Goal: Task Accomplishment & Management: Manage account settings

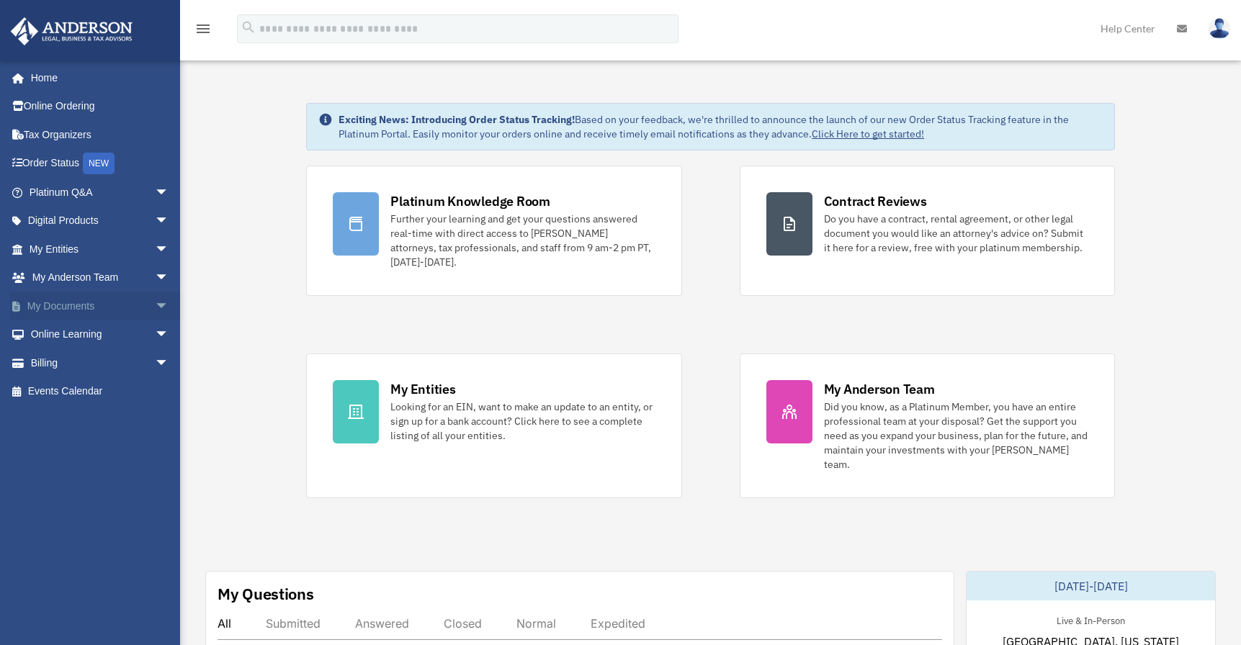
click at [61, 303] on link "My Documents arrow_drop_down" at bounding box center [100, 306] width 181 height 29
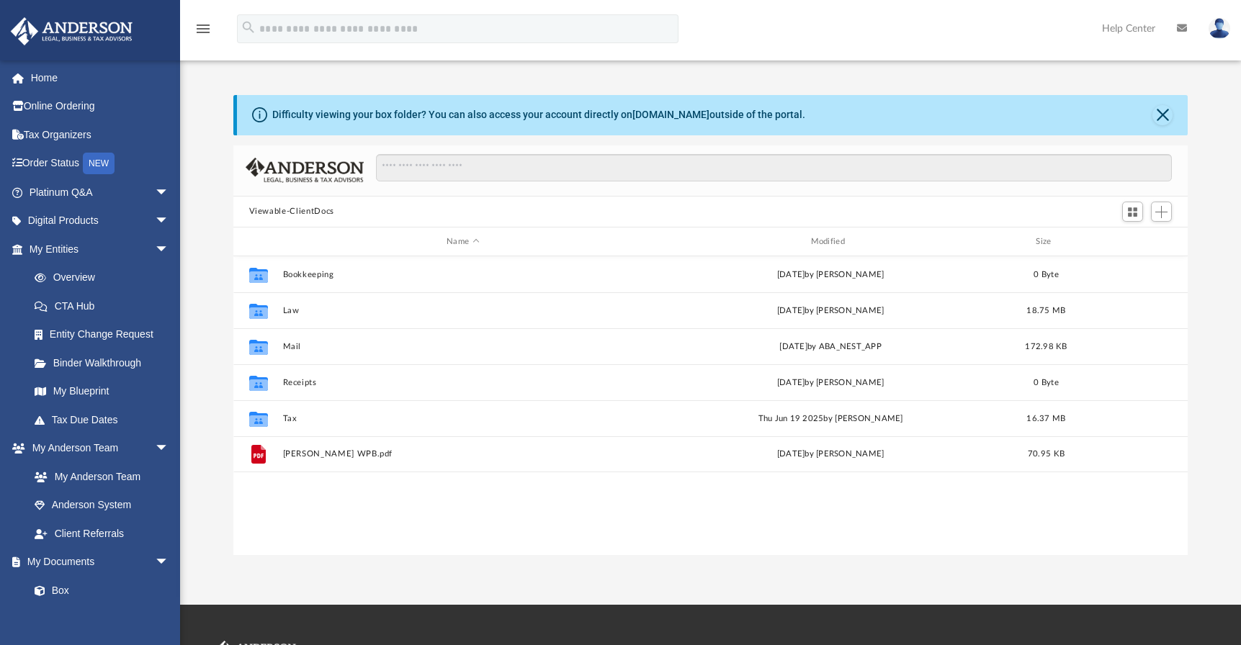
scroll to position [12, 12]
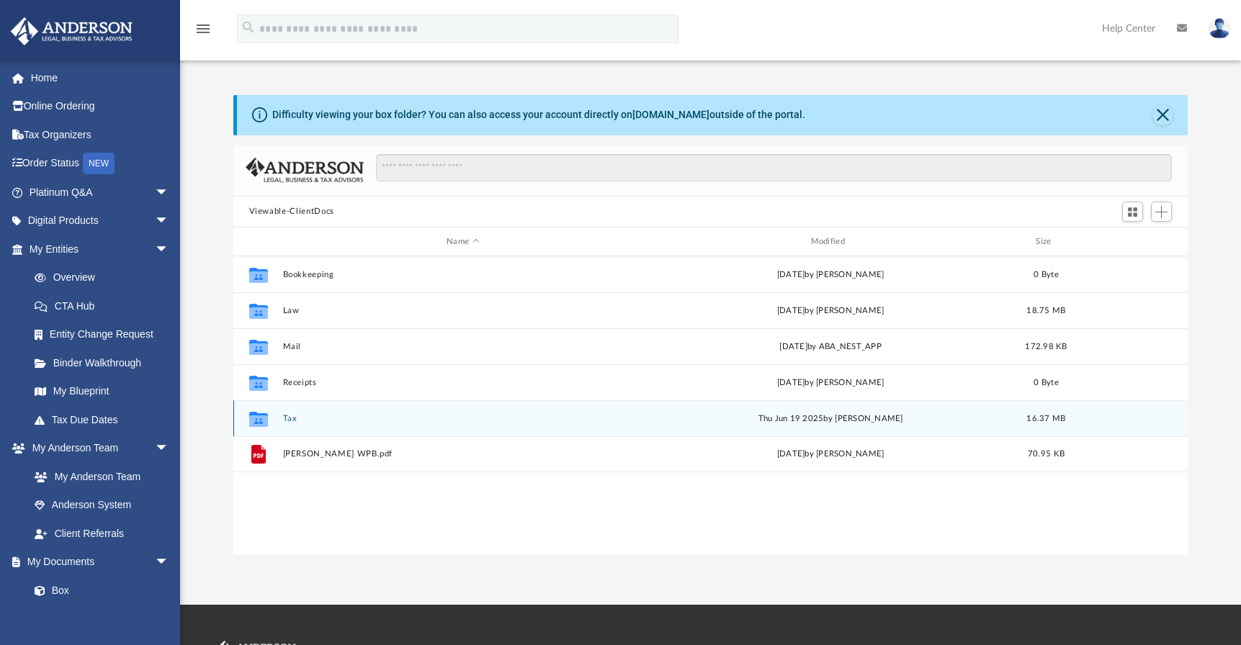
click at [291, 419] on button "Tax" at bounding box center [462, 418] width 361 height 9
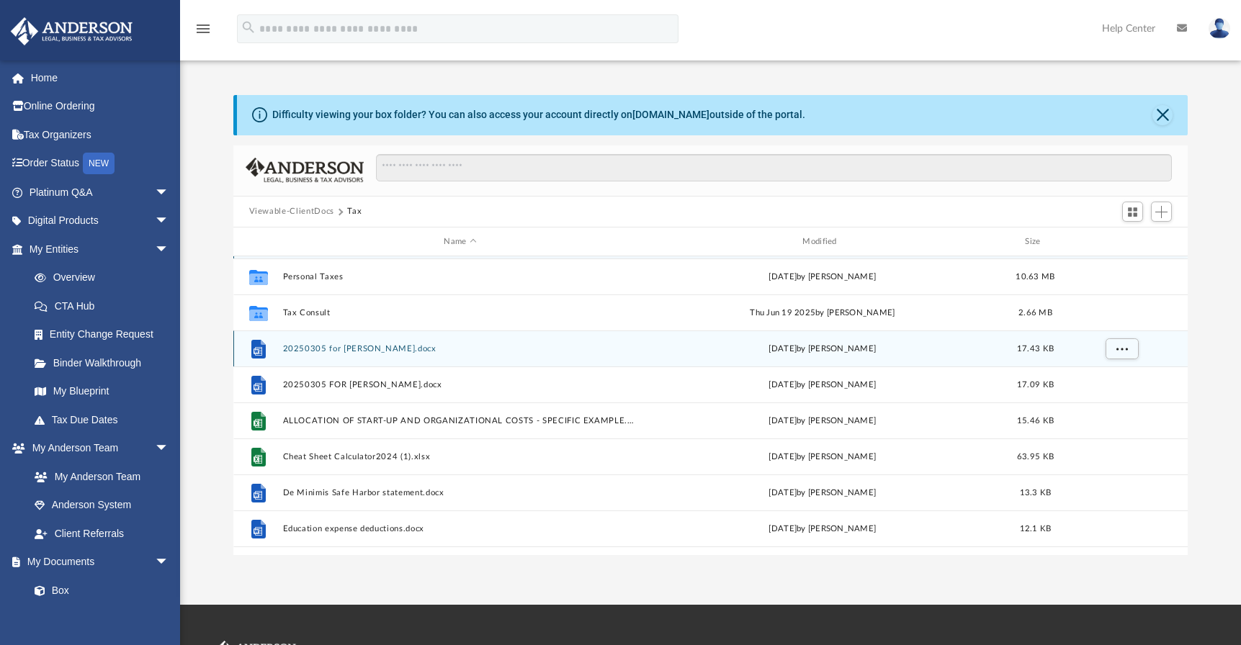
scroll to position [40, 0]
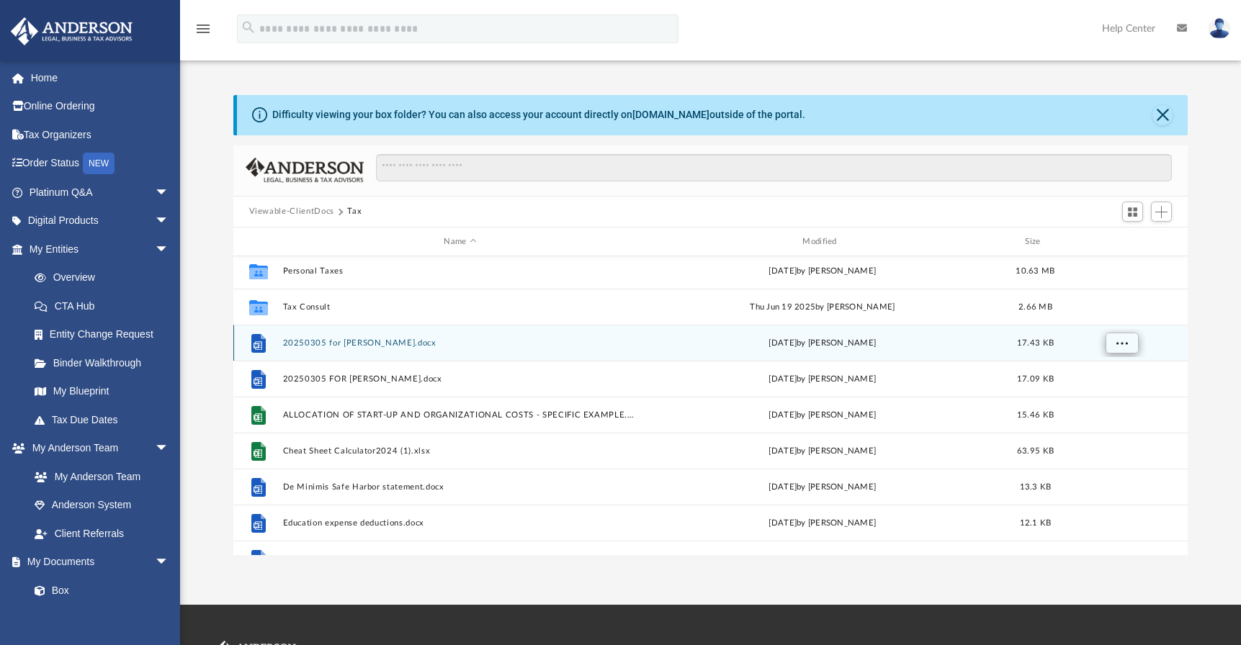
click at [1119, 344] on span "More options" at bounding box center [1122, 343] width 12 height 8
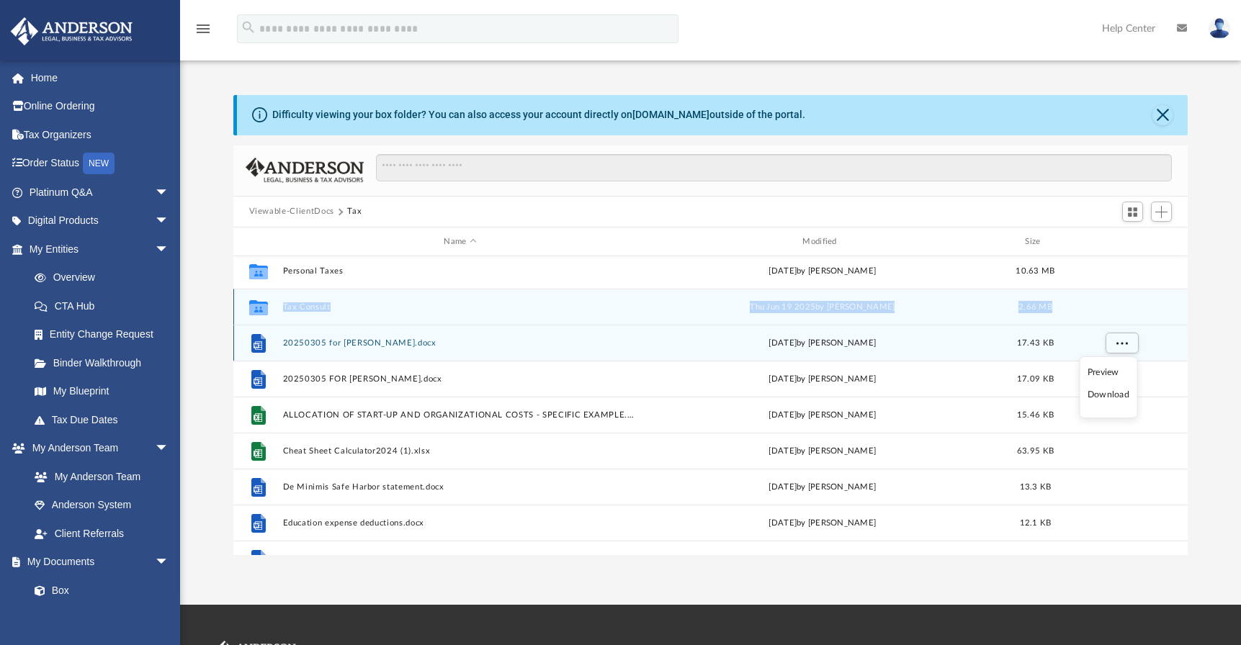
drag, startPoint x: 257, startPoint y: 346, endPoint x: 259, endPoint y: 319, distance: 27.5
click at [258, 313] on div "Collaborated Folder Bunny Fart Nation, LLC Sat Apr 12 2025 by Jasmine Splunge 2…" at bounding box center [710, 451] width 955 height 468
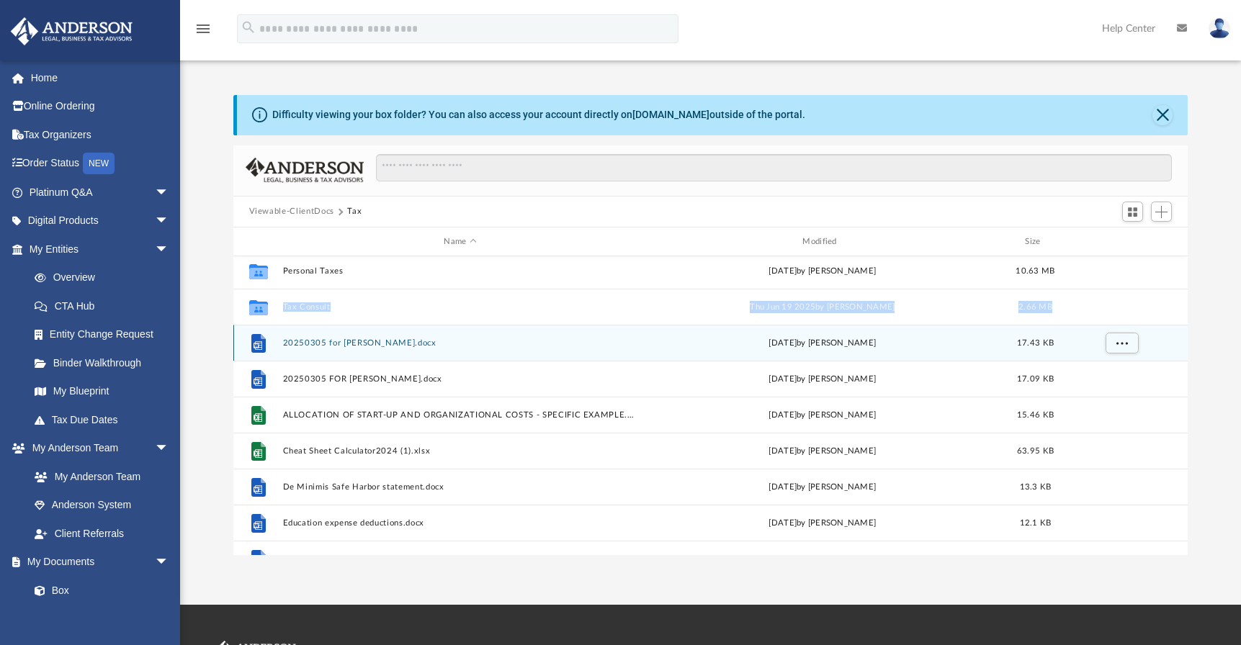
click at [304, 341] on button "20250305 for George Demos.docx" at bounding box center [460, 343] width 356 height 9
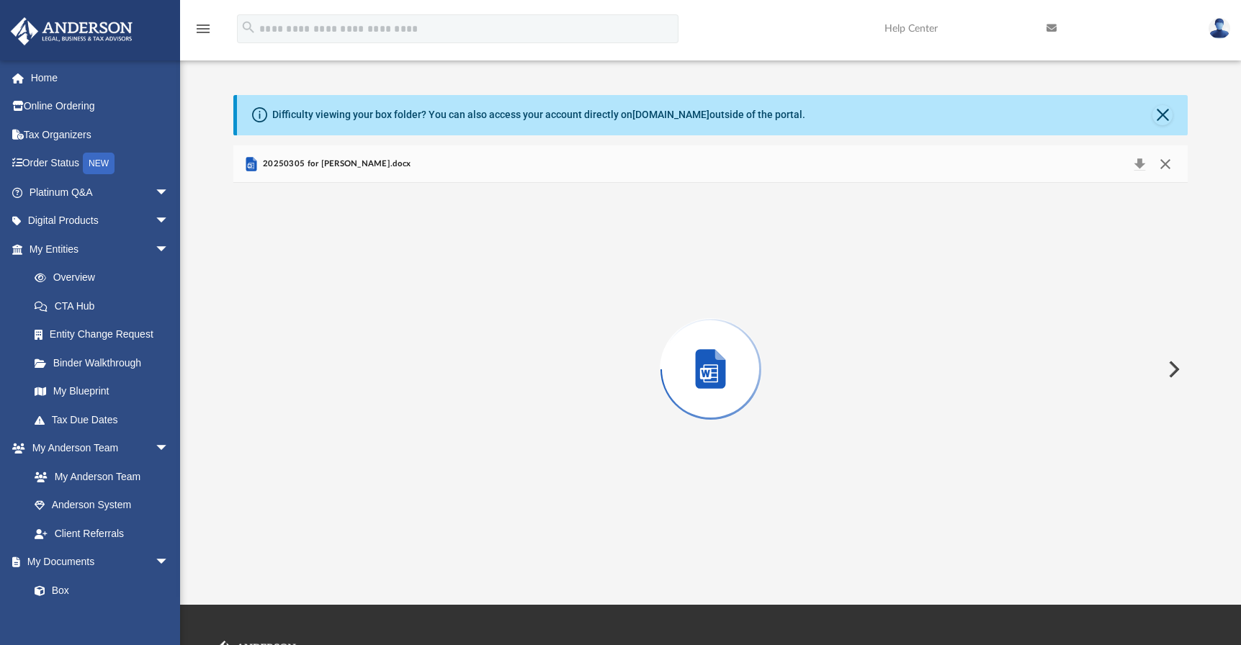
click at [1166, 163] on button "Close" at bounding box center [1166, 164] width 26 height 20
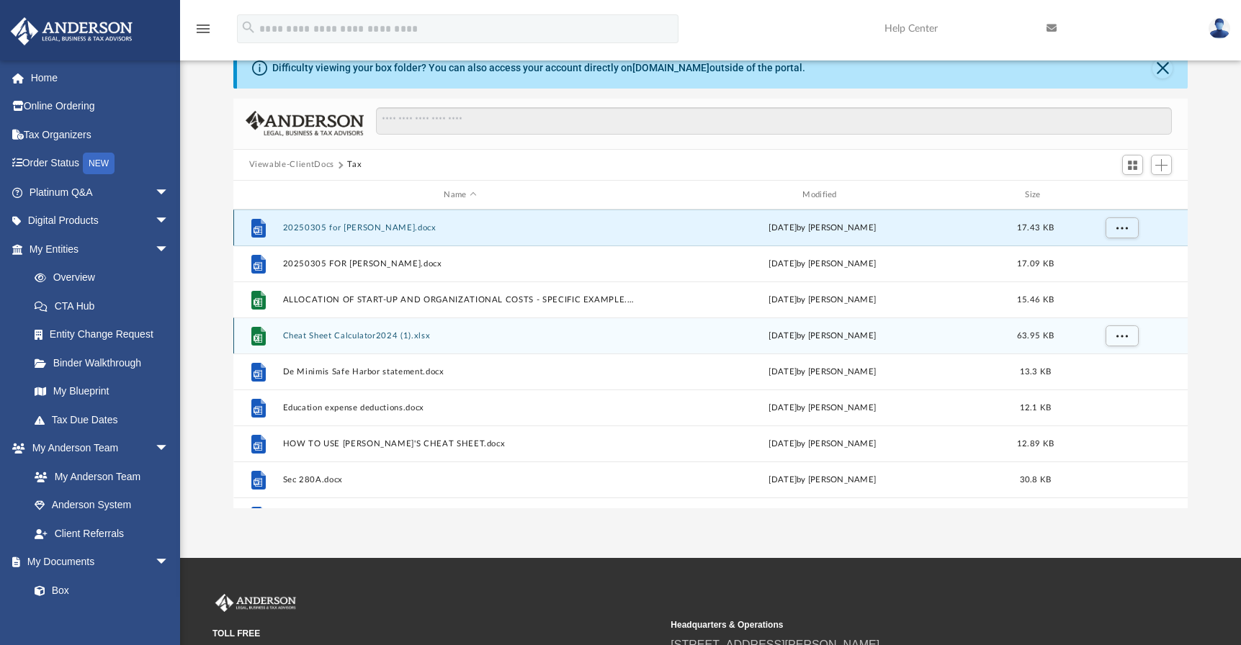
scroll to position [0, 0]
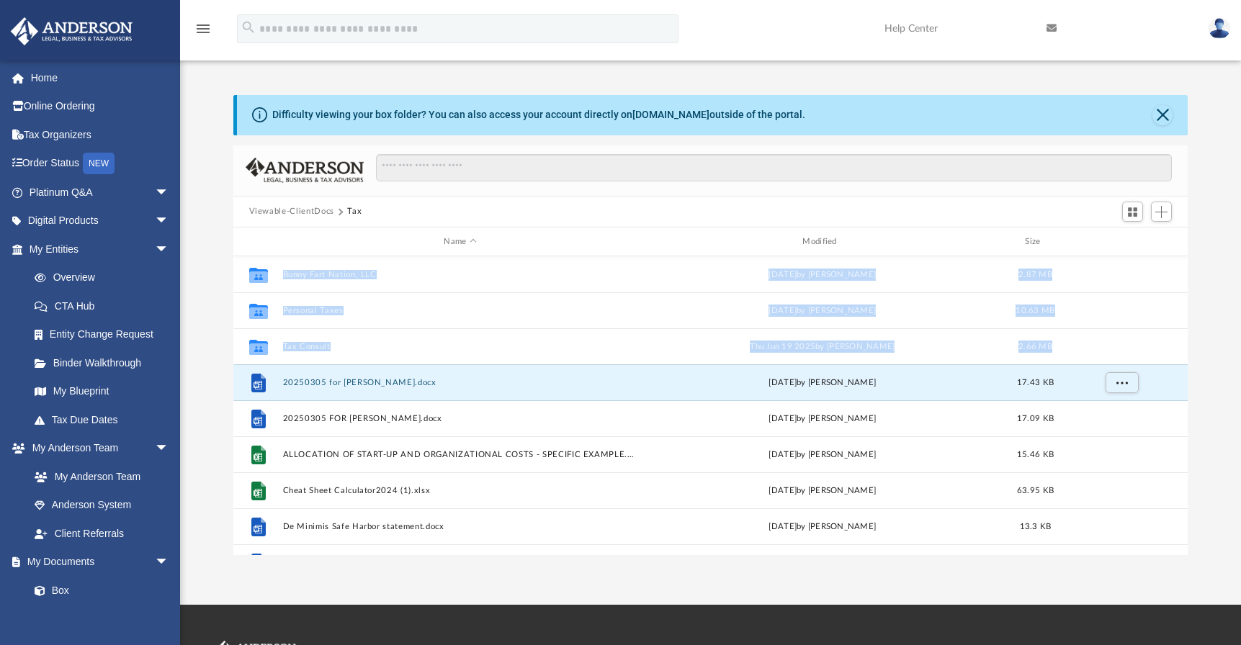
click at [299, 210] on button "Viewable-ClientDocs" at bounding box center [291, 211] width 85 height 13
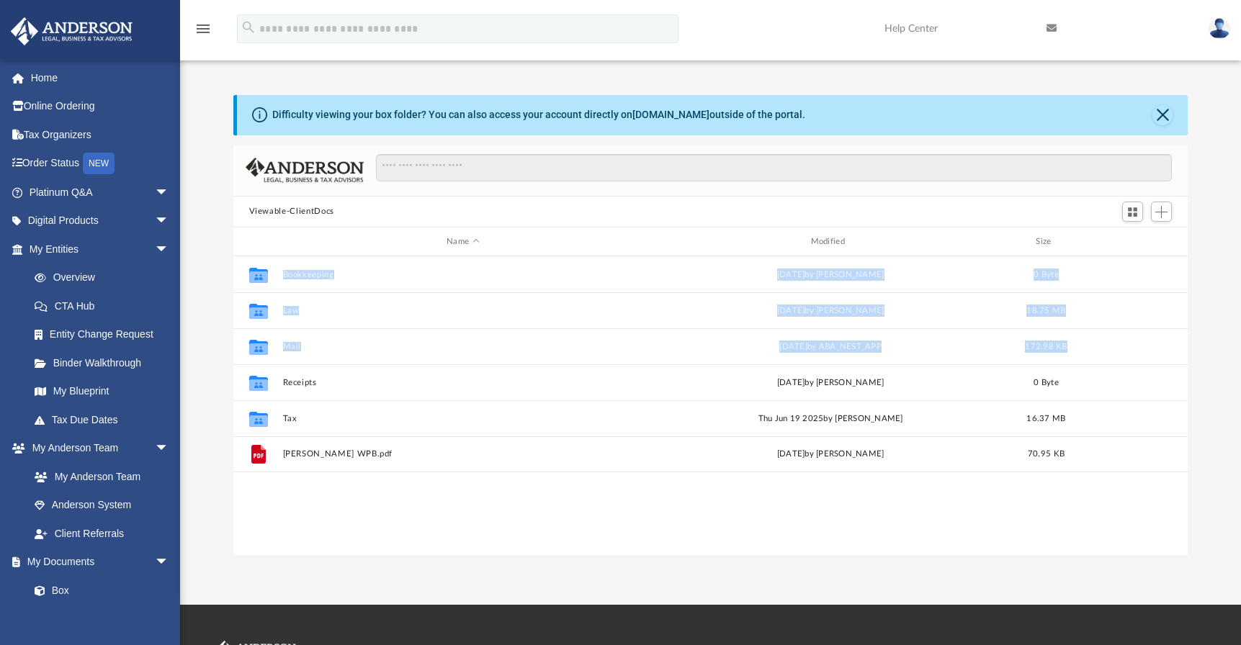
click at [360, 511] on div "Collaborated Folder Bookkeeping Thu May 9 2024 by Charles Rogler 0 Byte Collabo…" at bounding box center [710, 405] width 955 height 299
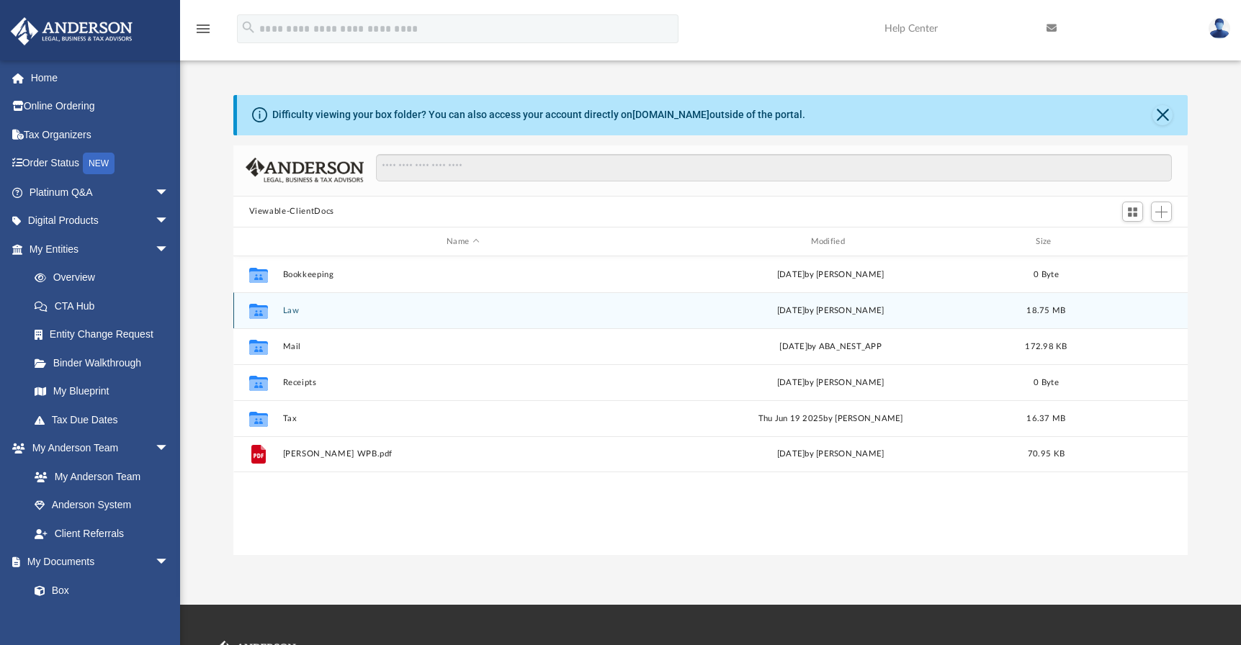
click at [291, 309] on button "Law" at bounding box center [462, 310] width 361 height 9
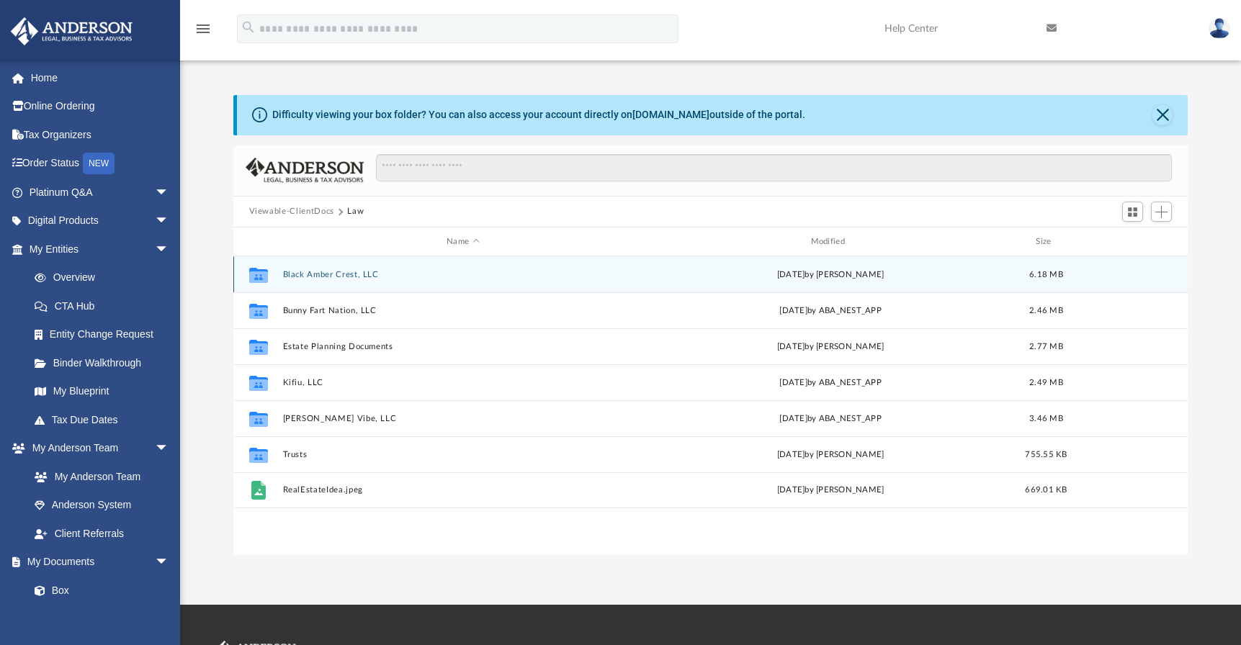
click at [323, 277] on button "Black Amber Crest, LLC" at bounding box center [462, 274] width 361 height 9
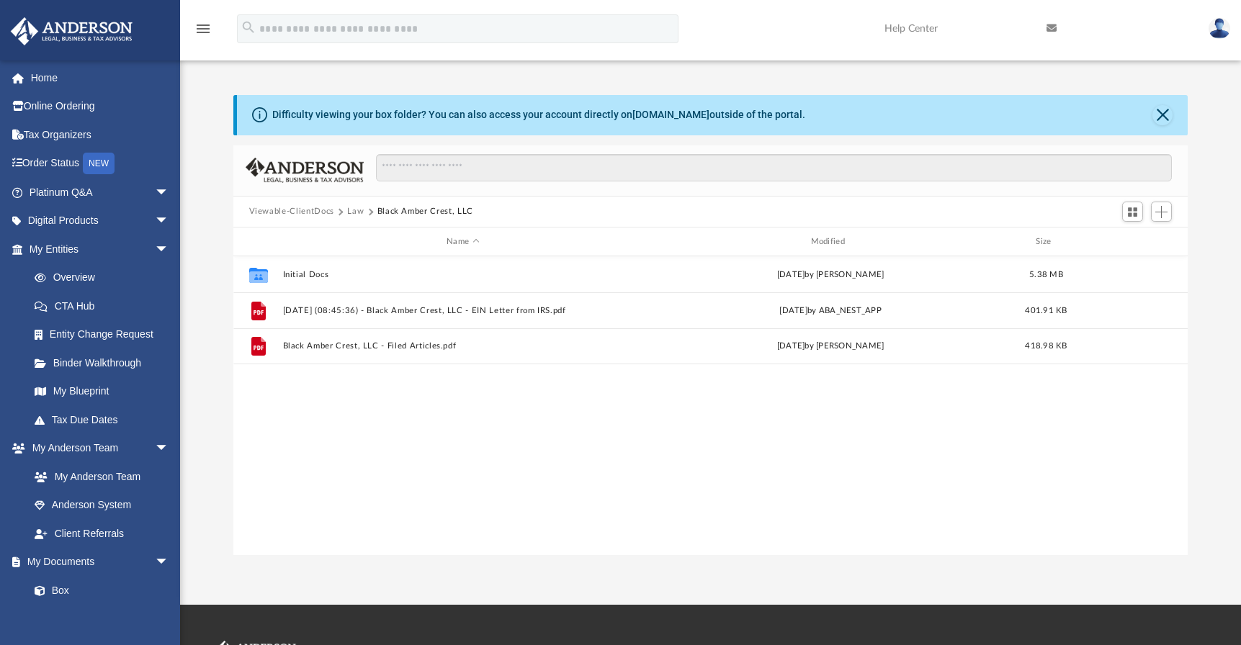
click at [348, 428] on div "Collaborated Folder Initial Docs Sun Sep 7 2025 by Jahiro Demian Lamadrid 5.38 …" at bounding box center [710, 405] width 955 height 299
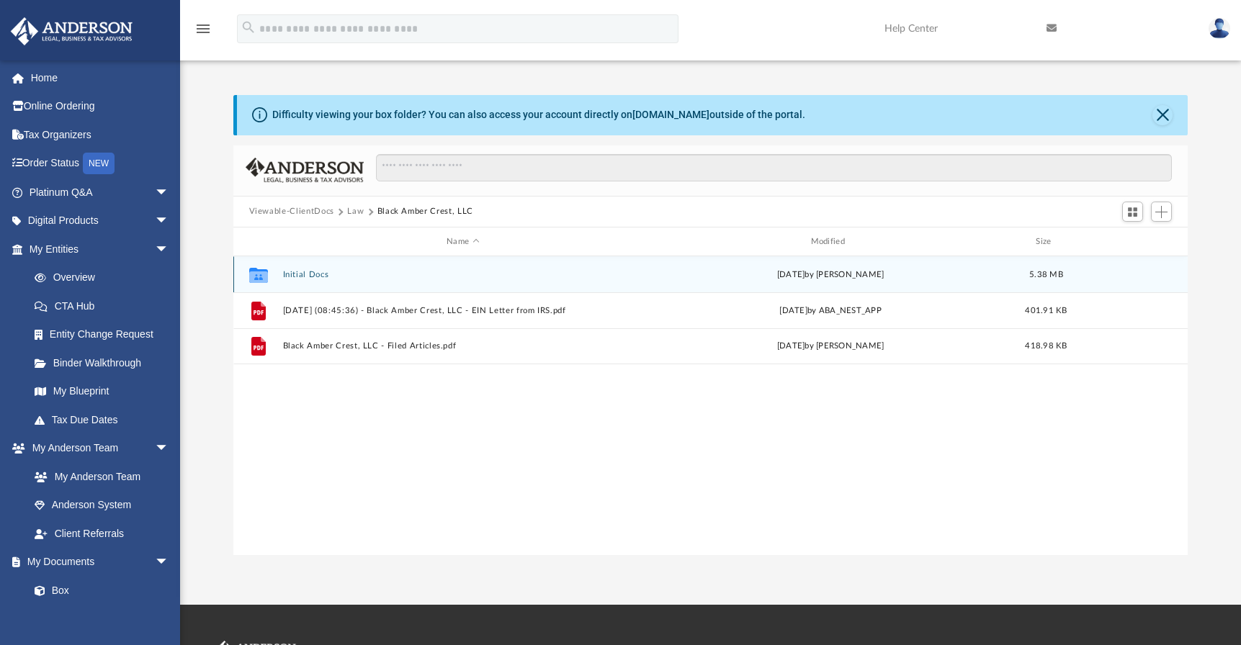
click at [308, 272] on button "Initial Docs" at bounding box center [462, 274] width 361 height 9
click at [316, 273] on button "BAC Signed" at bounding box center [462, 274] width 361 height 9
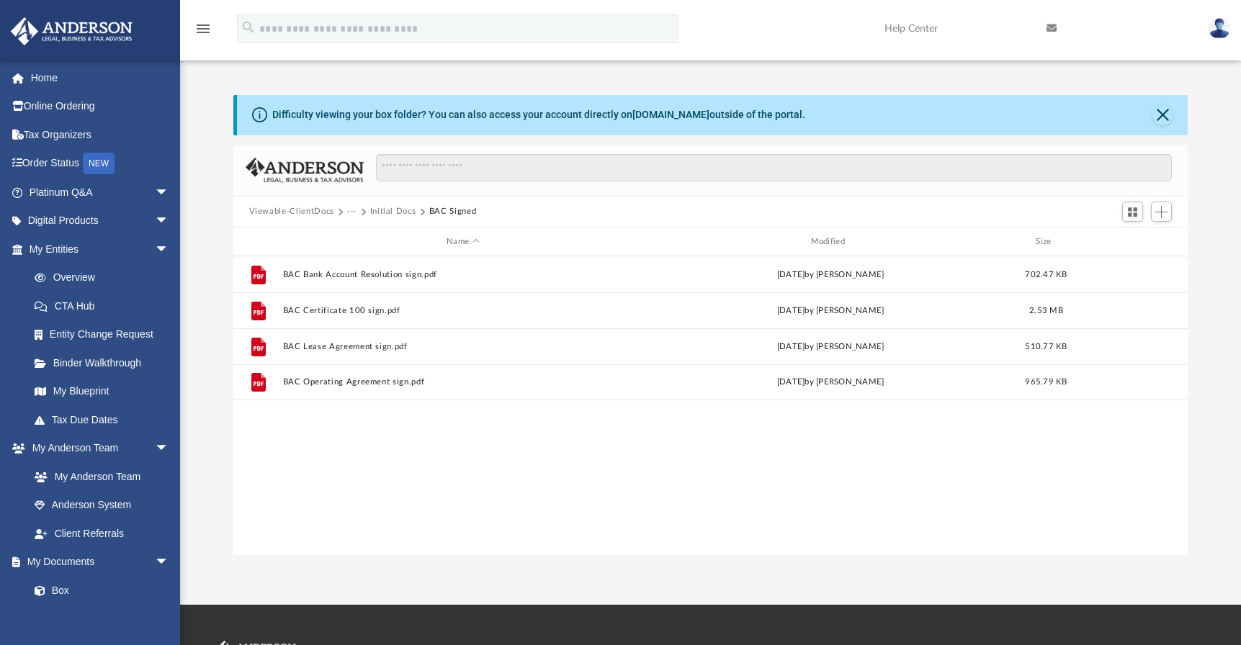
click at [380, 211] on button "Initial Docs" at bounding box center [393, 211] width 46 height 13
click at [383, 212] on button "Black Amber Crest, LLC" at bounding box center [418, 211] width 96 height 13
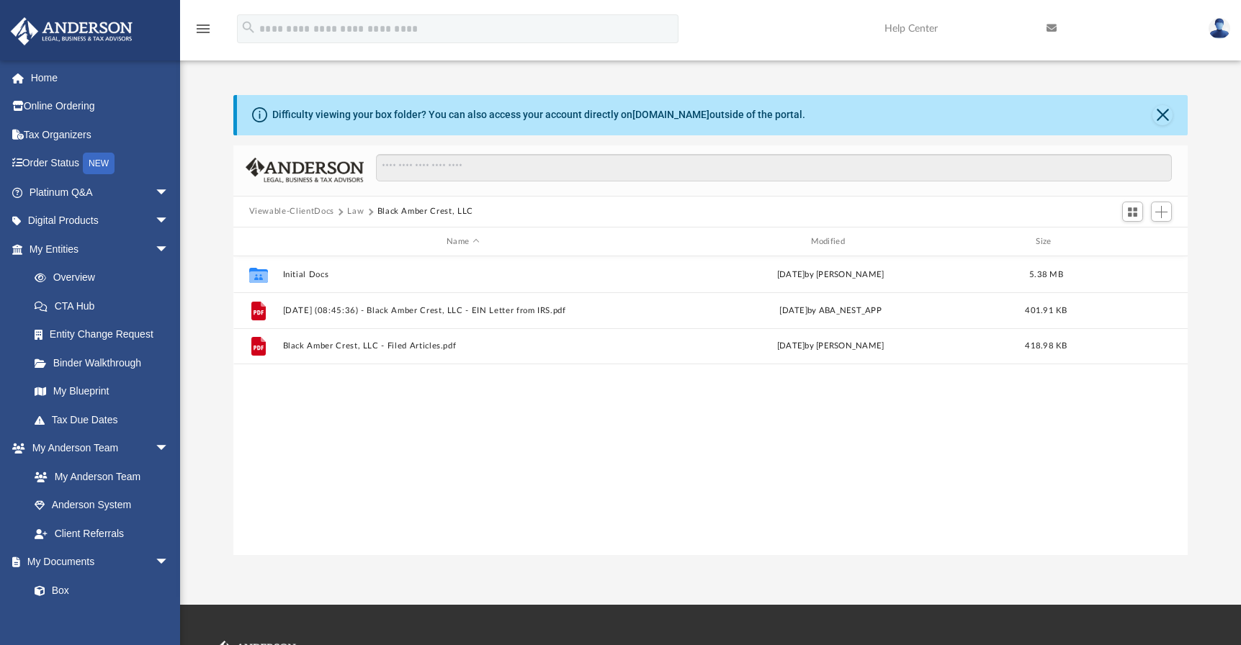
click at [359, 212] on button "Law" at bounding box center [355, 211] width 17 height 13
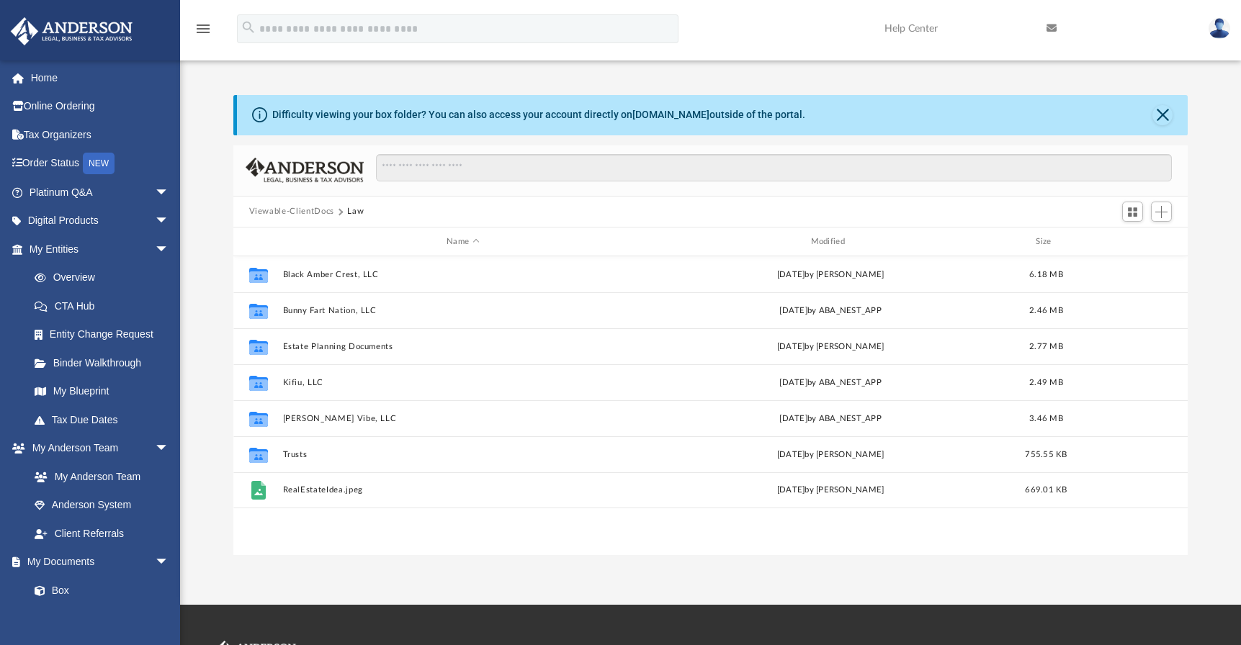
click at [321, 212] on button "Viewable-ClientDocs" at bounding box center [291, 211] width 85 height 13
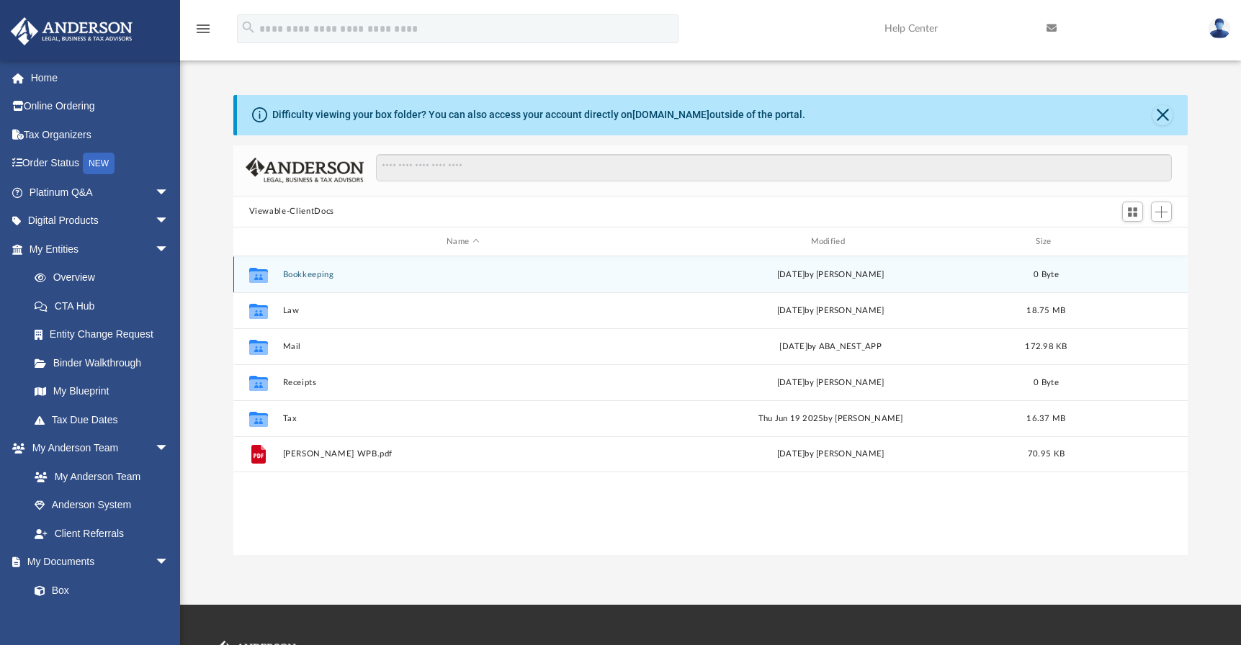
click at [301, 274] on button "Bookkeeping" at bounding box center [462, 274] width 361 height 9
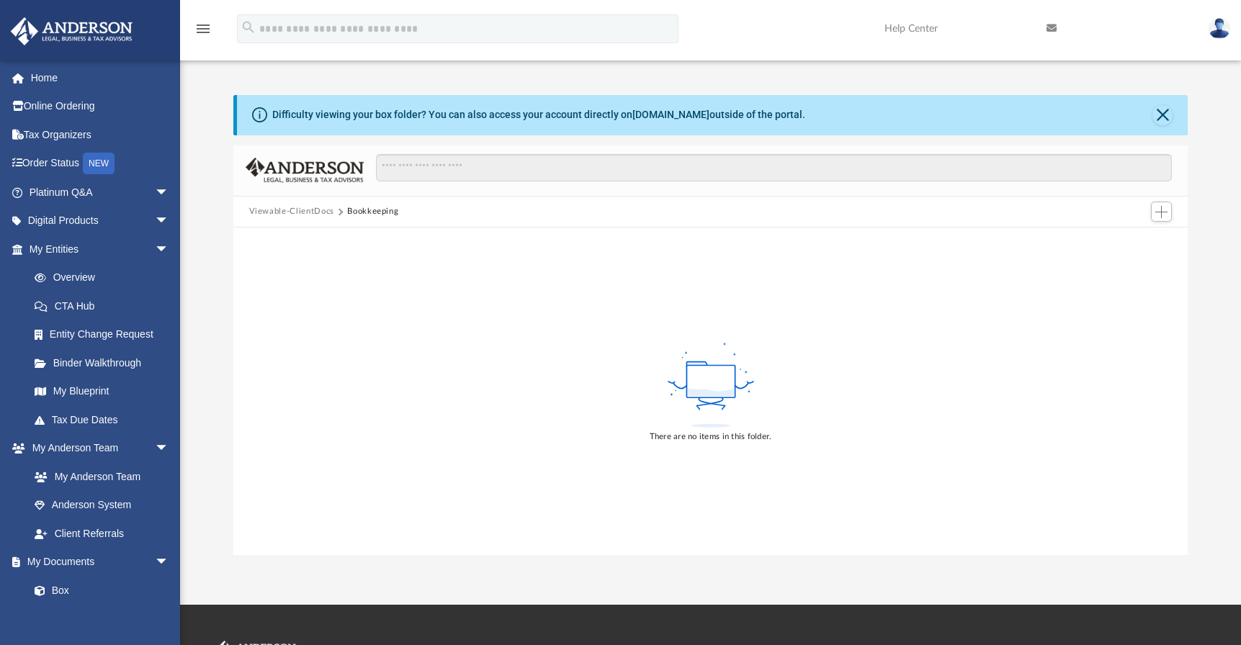
click at [321, 211] on button "Viewable-ClientDocs" at bounding box center [291, 211] width 85 height 13
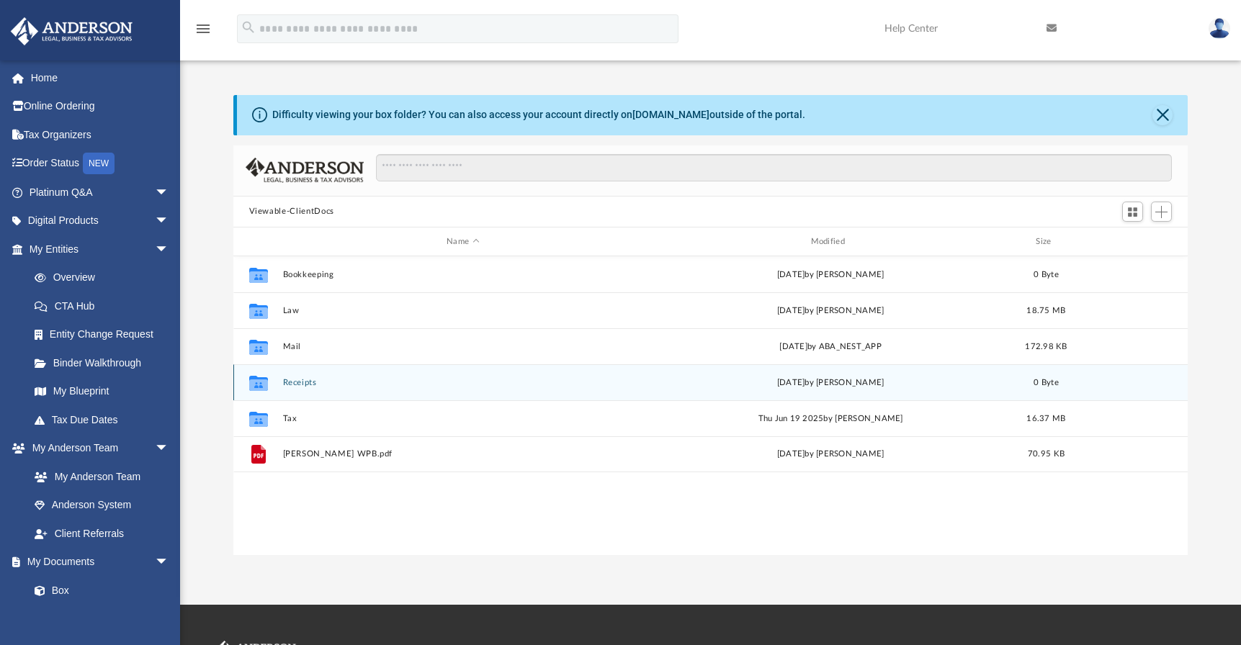
scroll to position [317, 944]
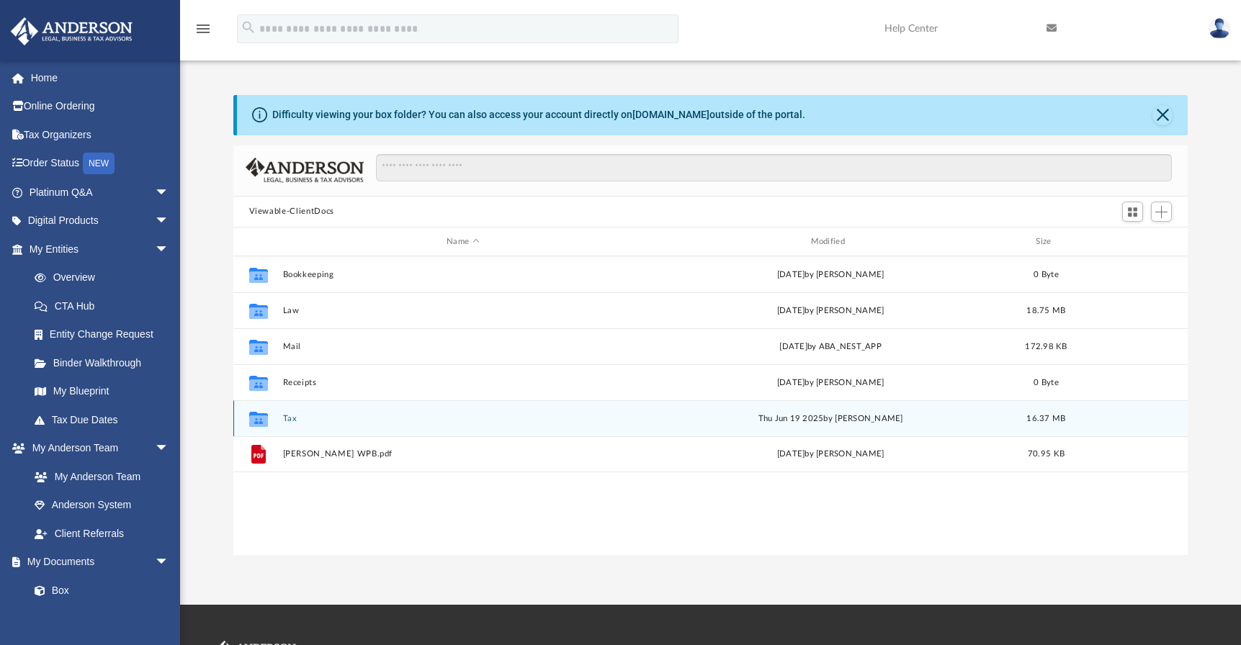
click at [290, 419] on button "Tax" at bounding box center [462, 418] width 361 height 9
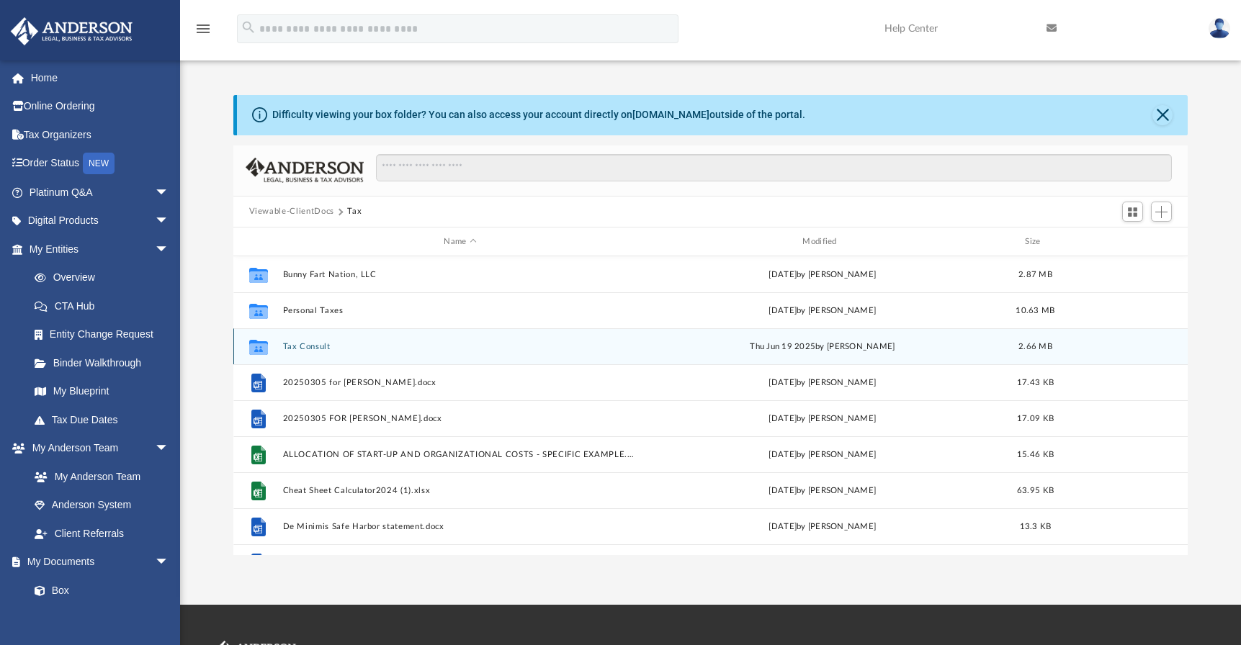
click at [305, 348] on button "Tax Consult" at bounding box center [460, 346] width 356 height 9
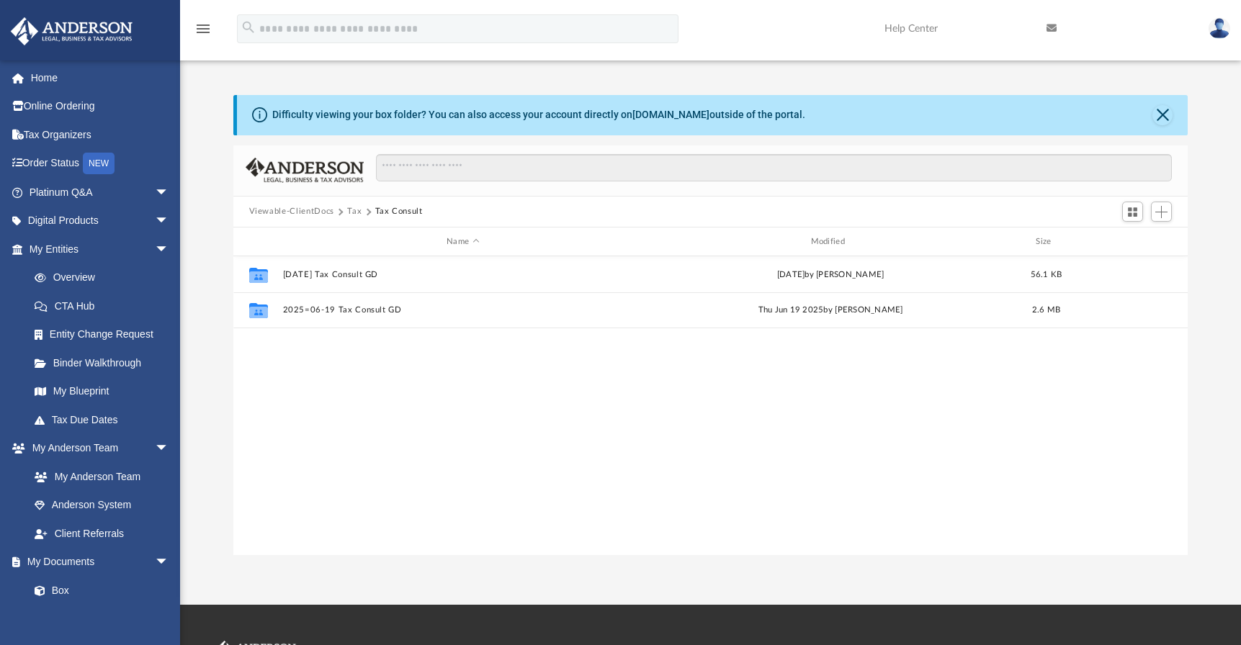
click at [357, 212] on button "Tax" at bounding box center [354, 211] width 14 height 13
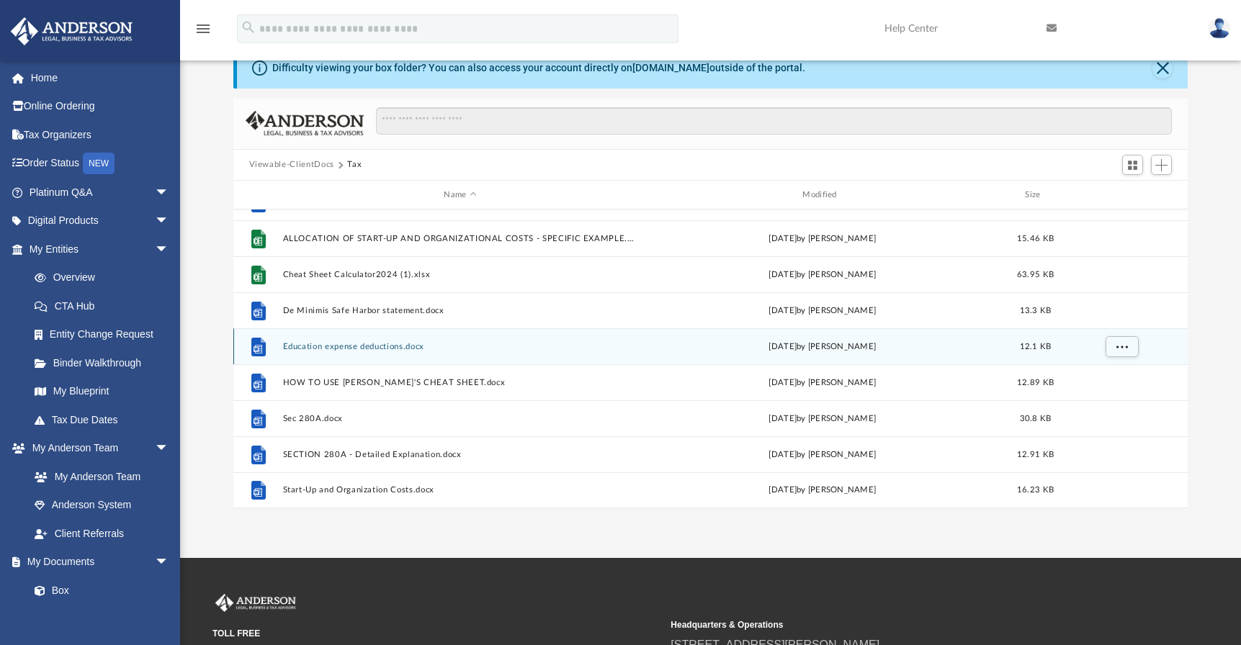
scroll to position [0, 0]
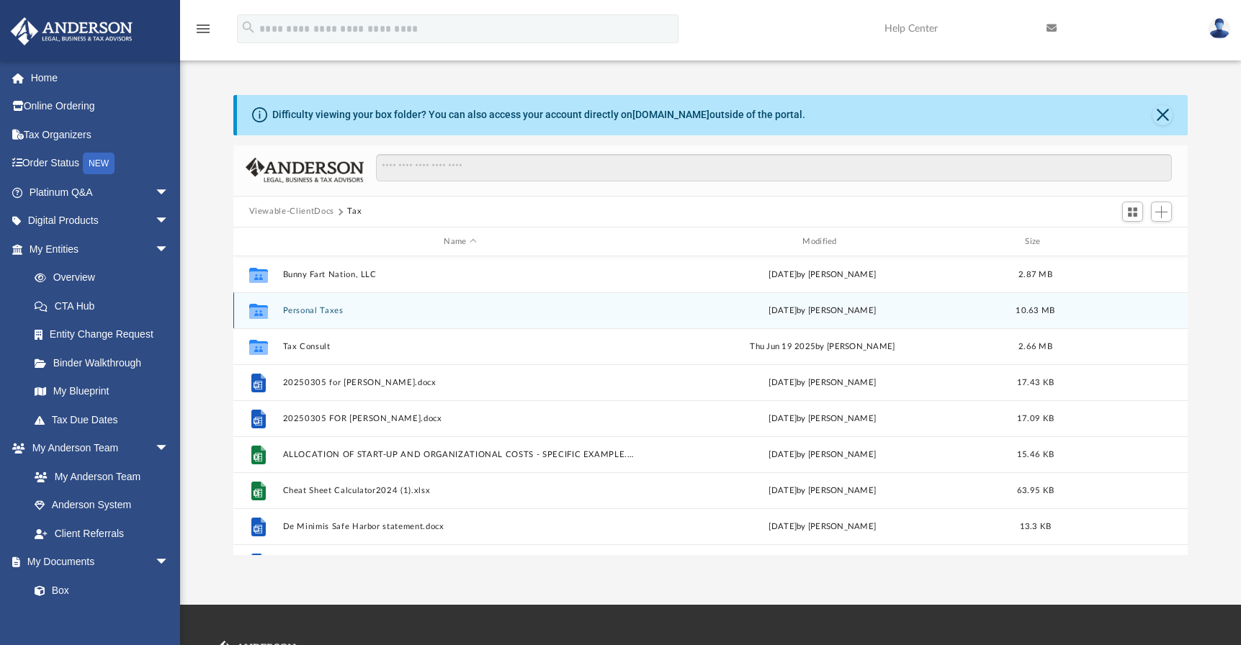
click at [322, 312] on button "Personal Taxes" at bounding box center [460, 310] width 356 height 9
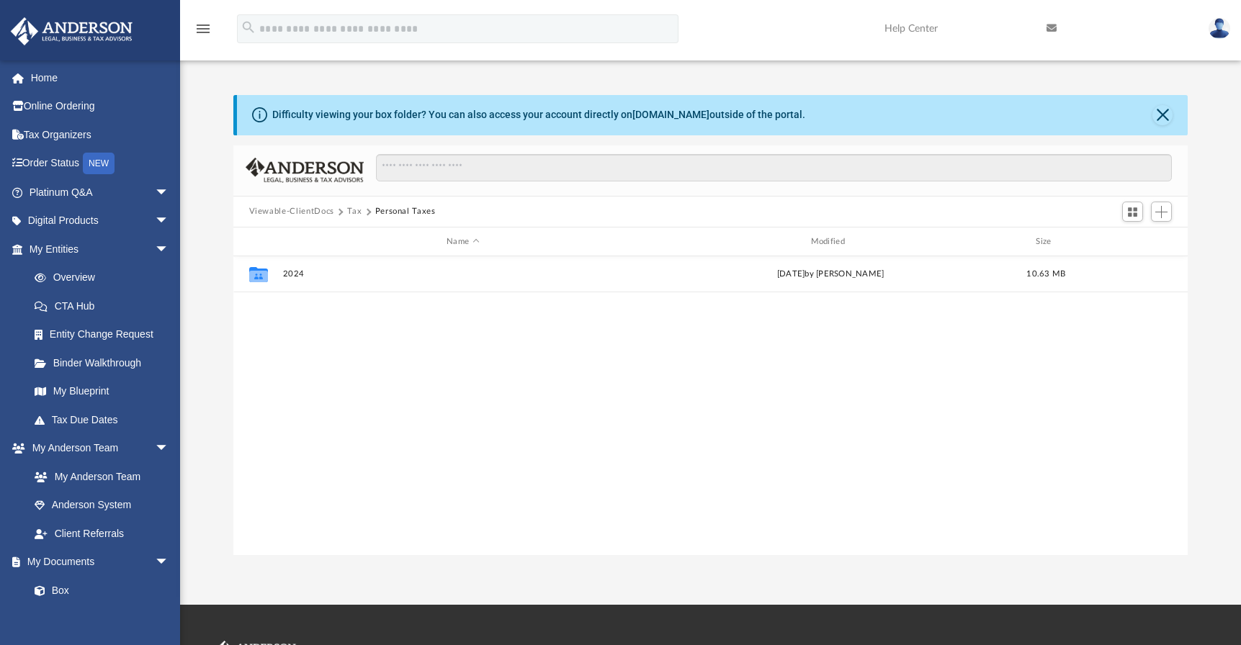
click at [356, 210] on button "Tax" at bounding box center [354, 211] width 14 height 13
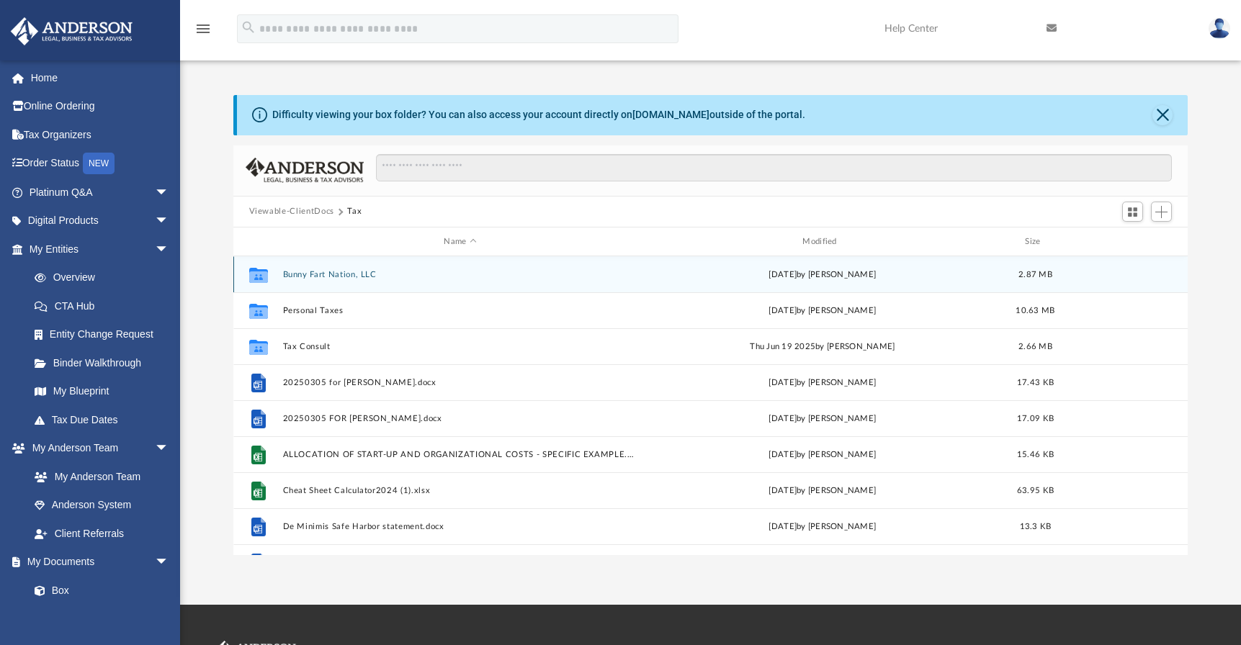
click at [325, 274] on button "Bunny Fart Nation, LLC" at bounding box center [460, 274] width 356 height 9
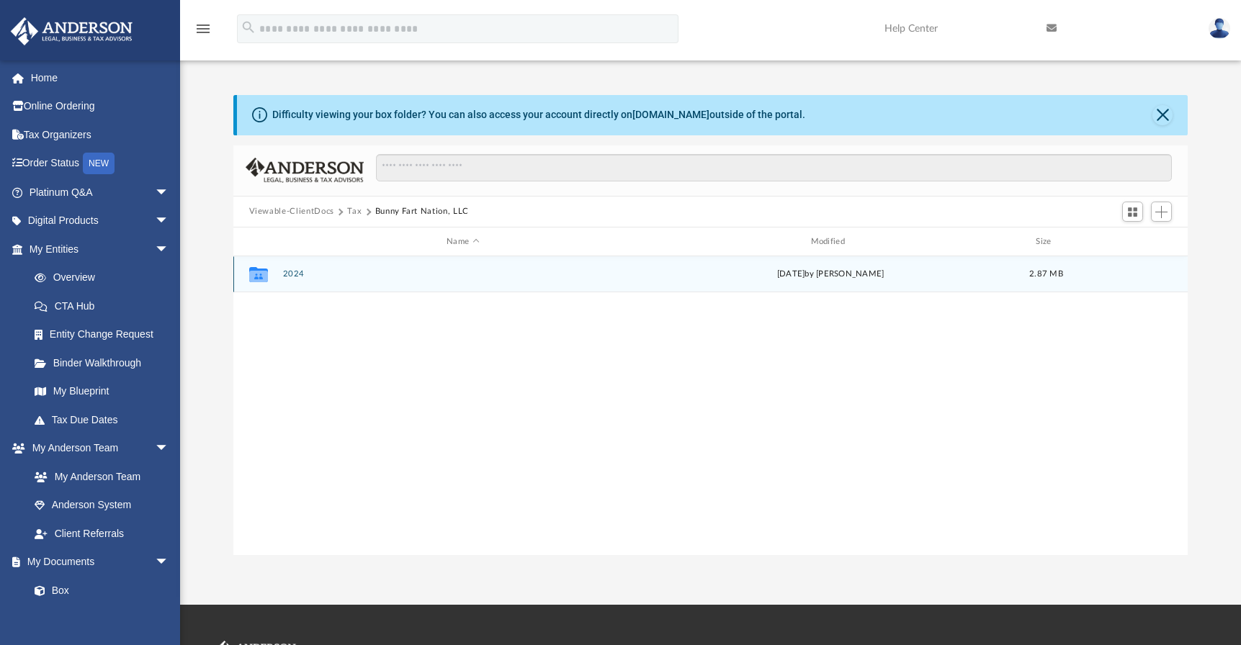
click at [295, 274] on button "2024" at bounding box center [462, 274] width 361 height 9
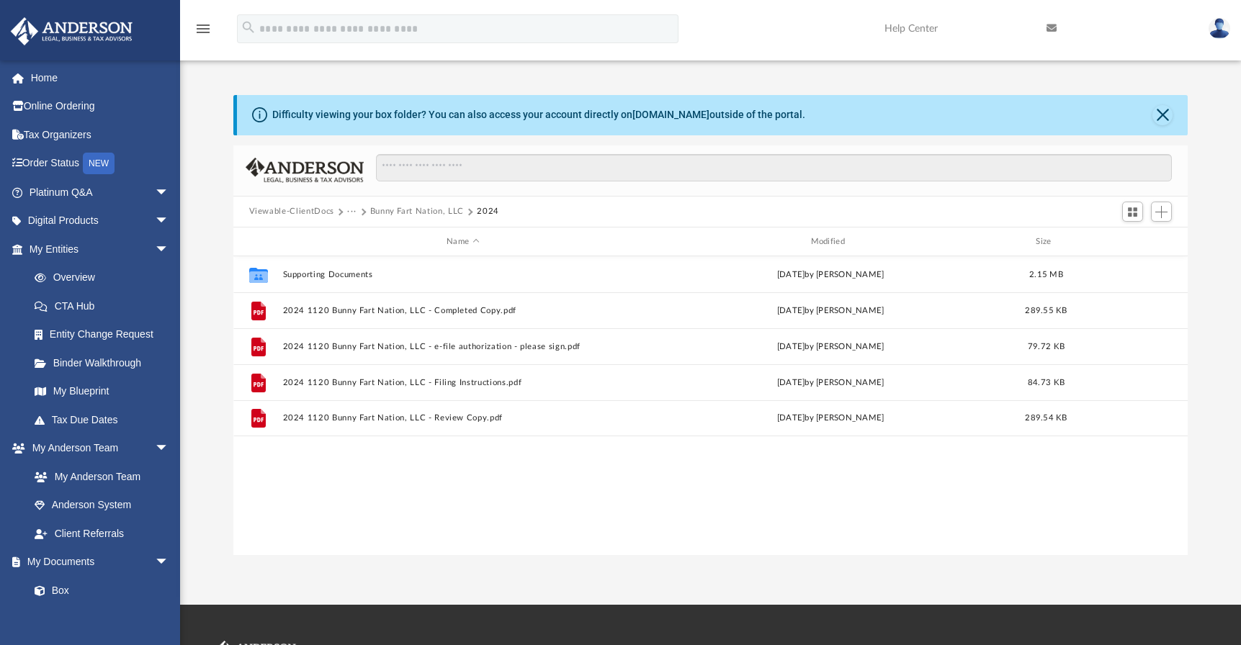
click at [412, 211] on button "Bunny Fart Nation, LLC" at bounding box center [417, 211] width 94 height 13
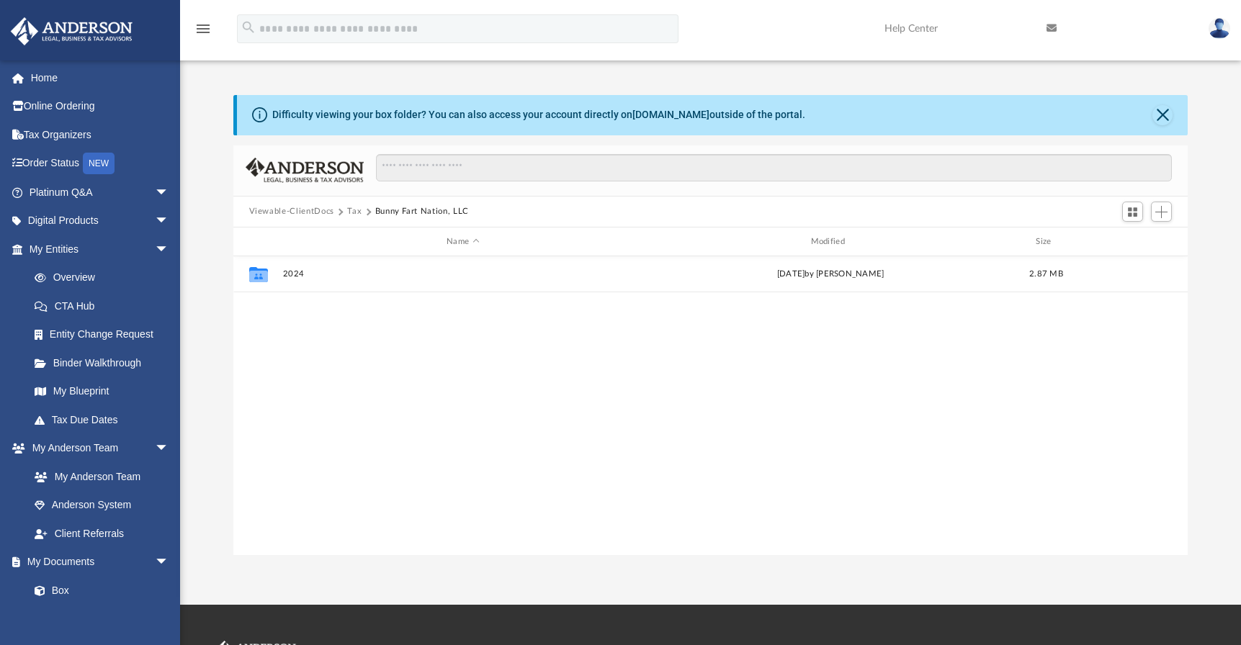
click at [357, 210] on button "Tax" at bounding box center [354, 211] width 14 height 13
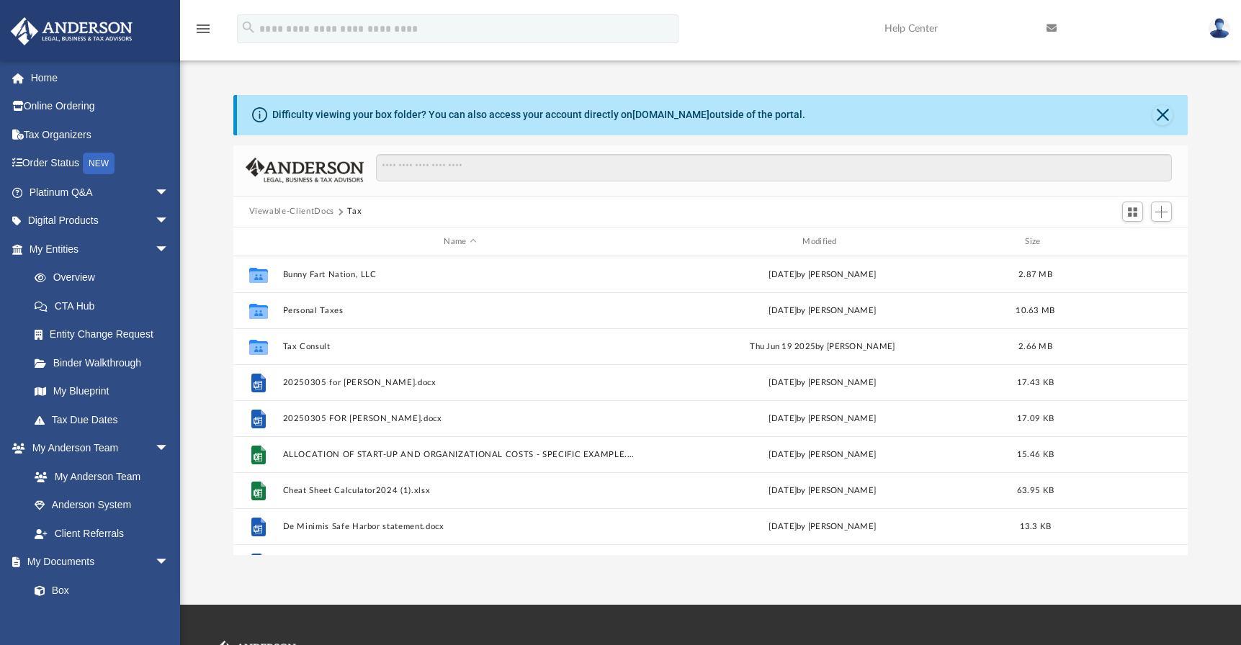
click at [300, 209] on button "Viewable-ClientDocs" at bounding box center [291, 211] width 85 height 13
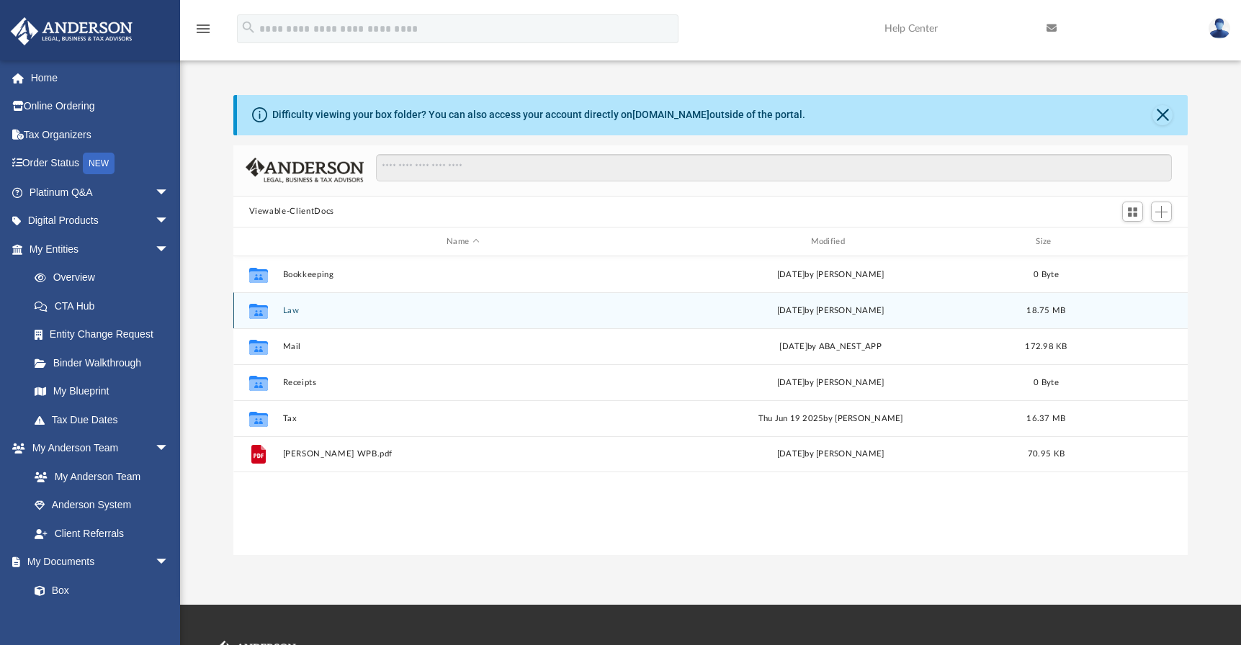
click at [292, 310] on button "Law" at bounding box center [462, 310] width 361 height 9
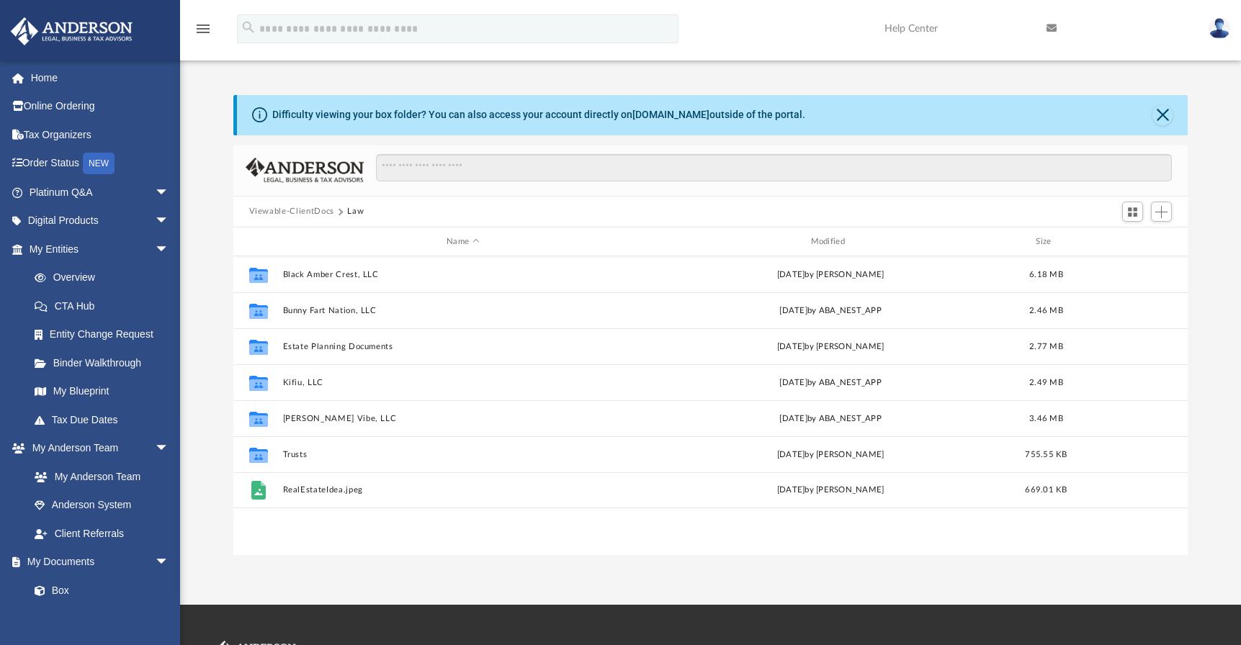
click at [316, 212] on button "Viewable-ClientDocs" at bounding box center [291, 211] width 85 height 13
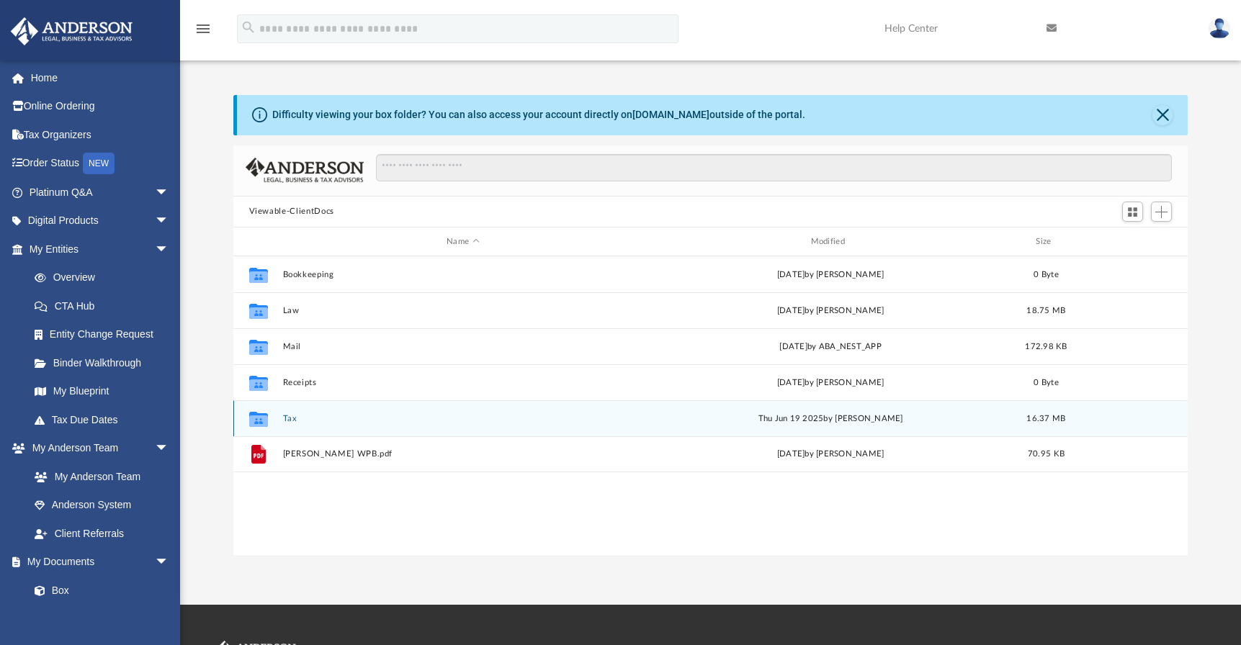
click at [291, 419] on button "Tax" at bounding box center [462, 418] width 361 height 9
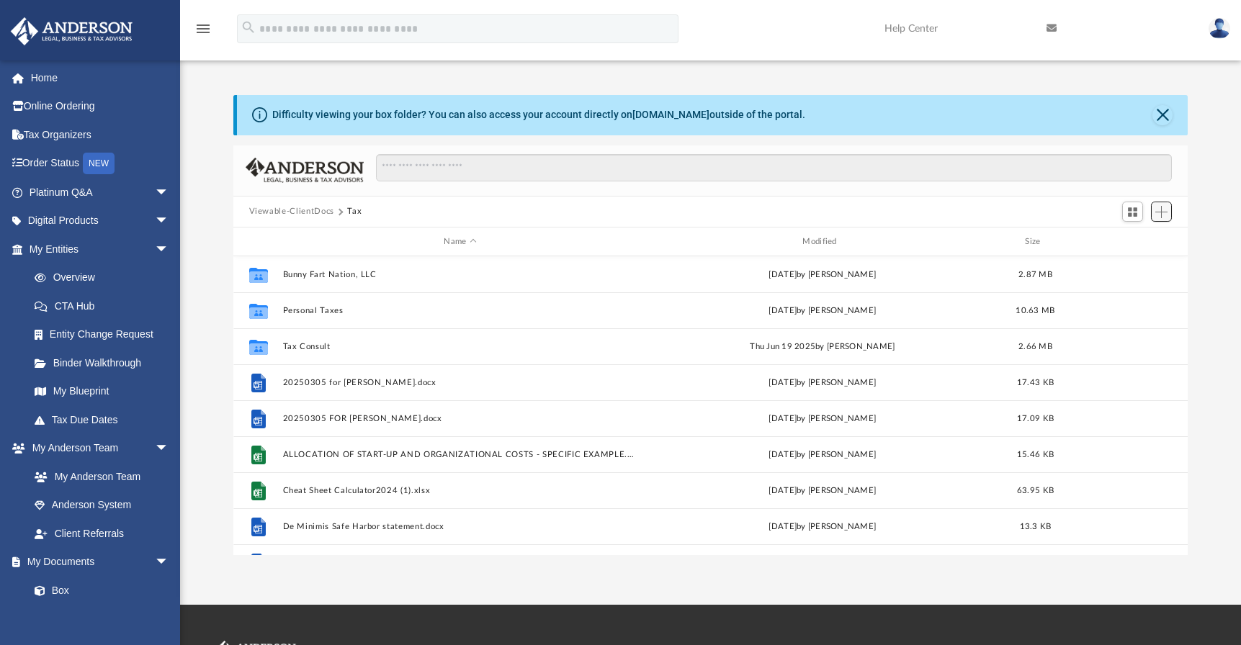
click at [1160, 210] on span "Add" at bounding box center [1161, 212] width 12 height 12
click at [1138, 264] on li "New Folder" at bounding box center [1141, 262] width 46 height 15
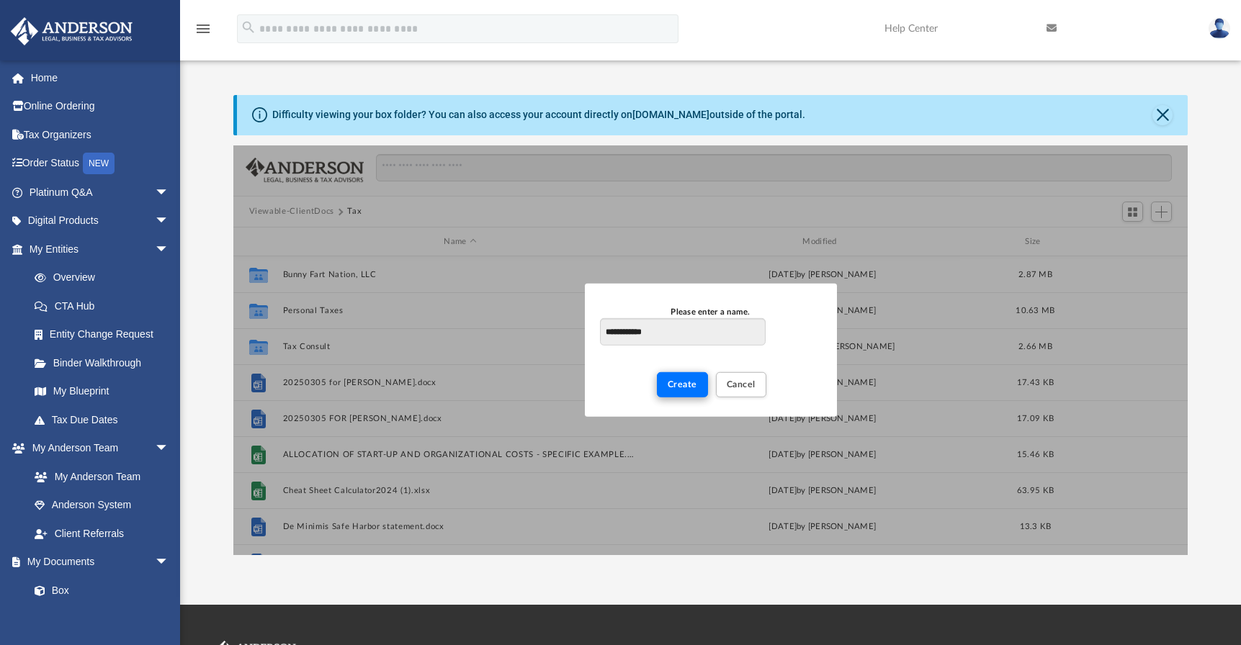
type input "**********"
click at [684, 381] on span "Create" at bounding box center [683, 384] width 30 height 9
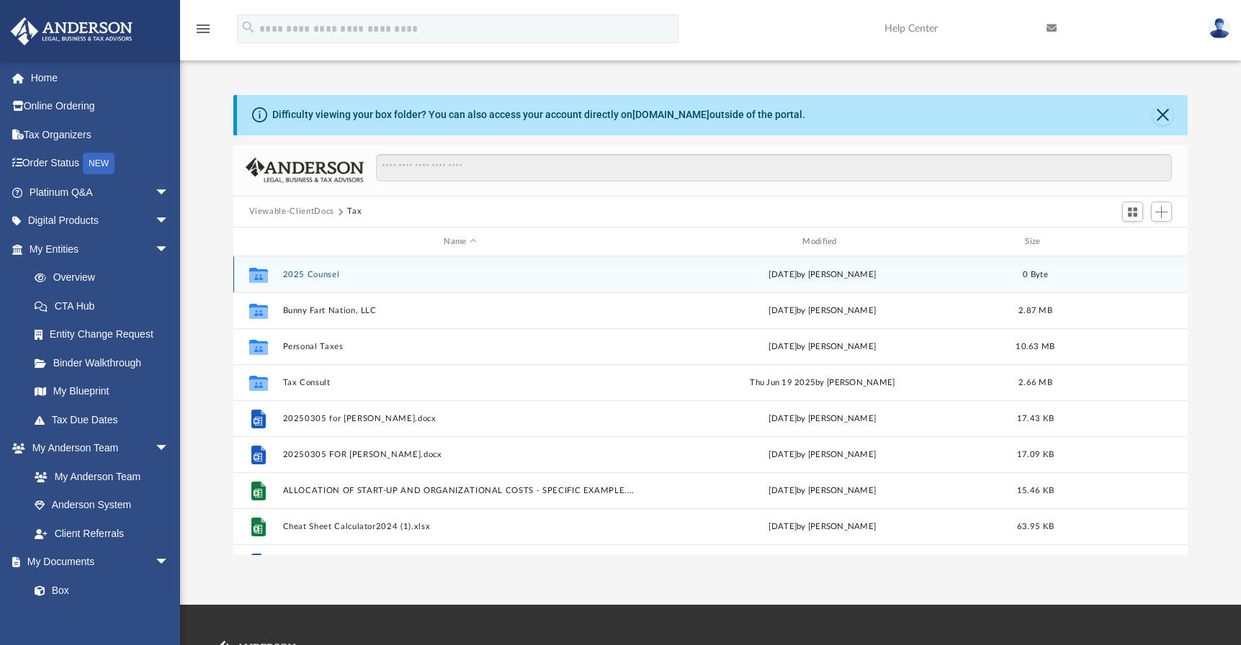
click at [313, 274] on button "2025 Counsel" at bounding box center [460, 274] width 356 height 9
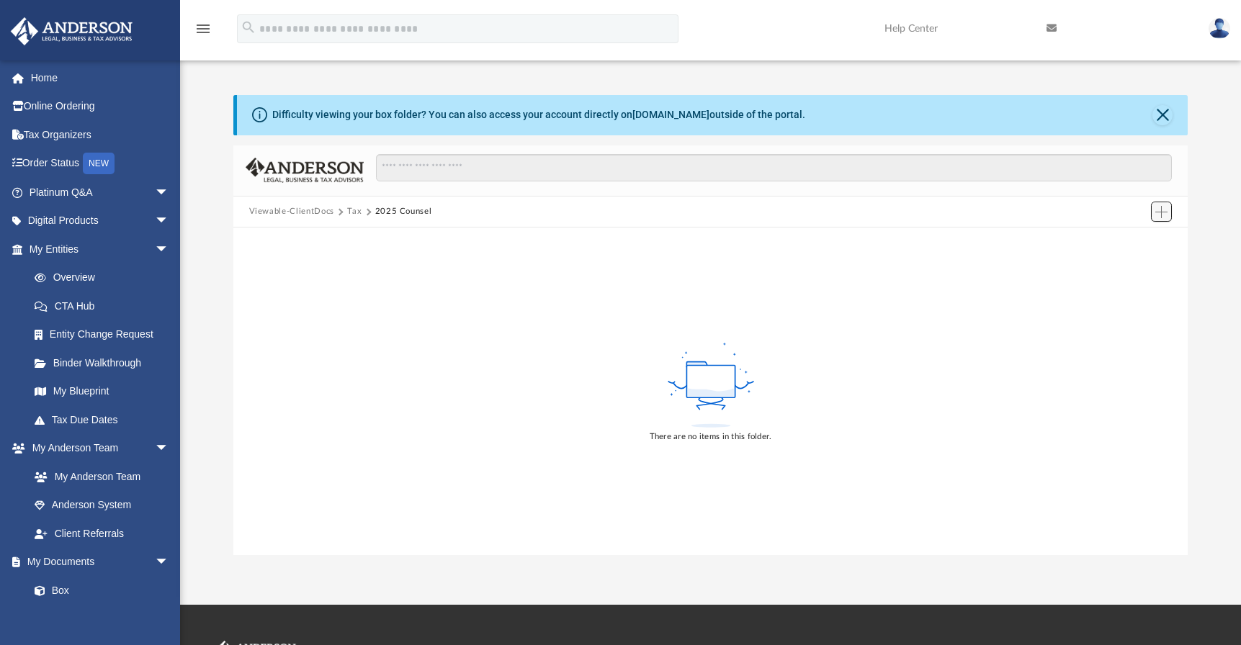
click at [1171, 211] on button "Add" at bounding box center [1162, 212] width 22 height 20
click at [1138, 239] on li "Upload" at bounding box center [1141, 240] width 46 height 15
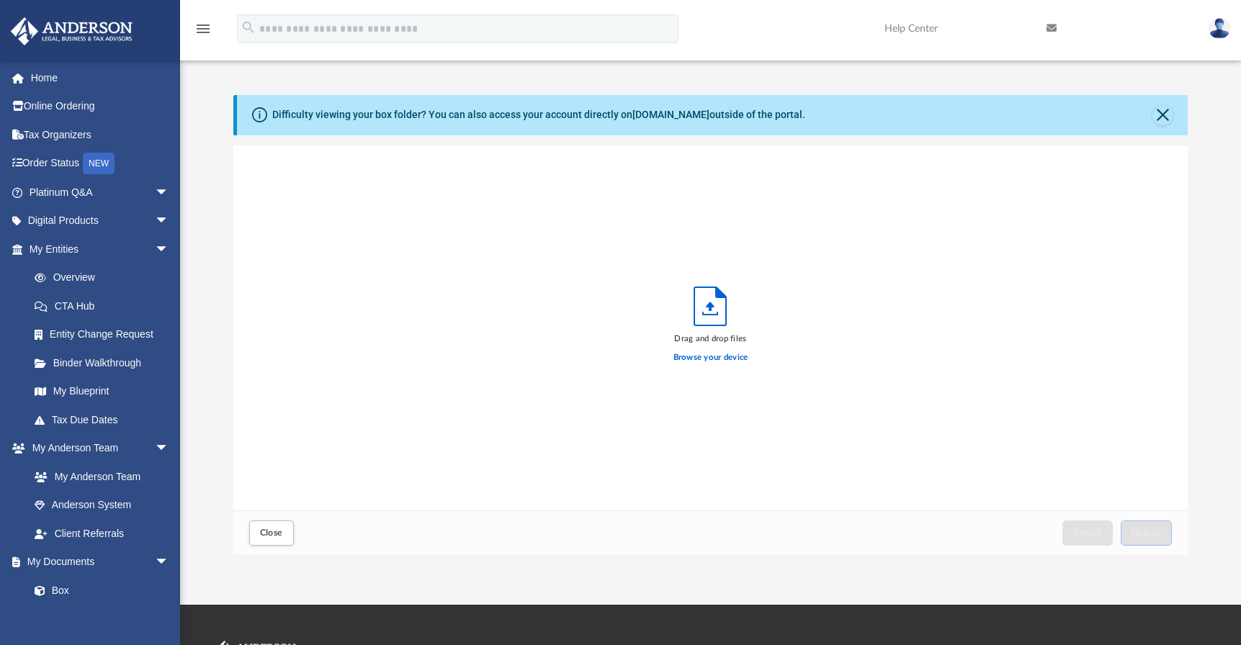
scroll to position [354, 944]
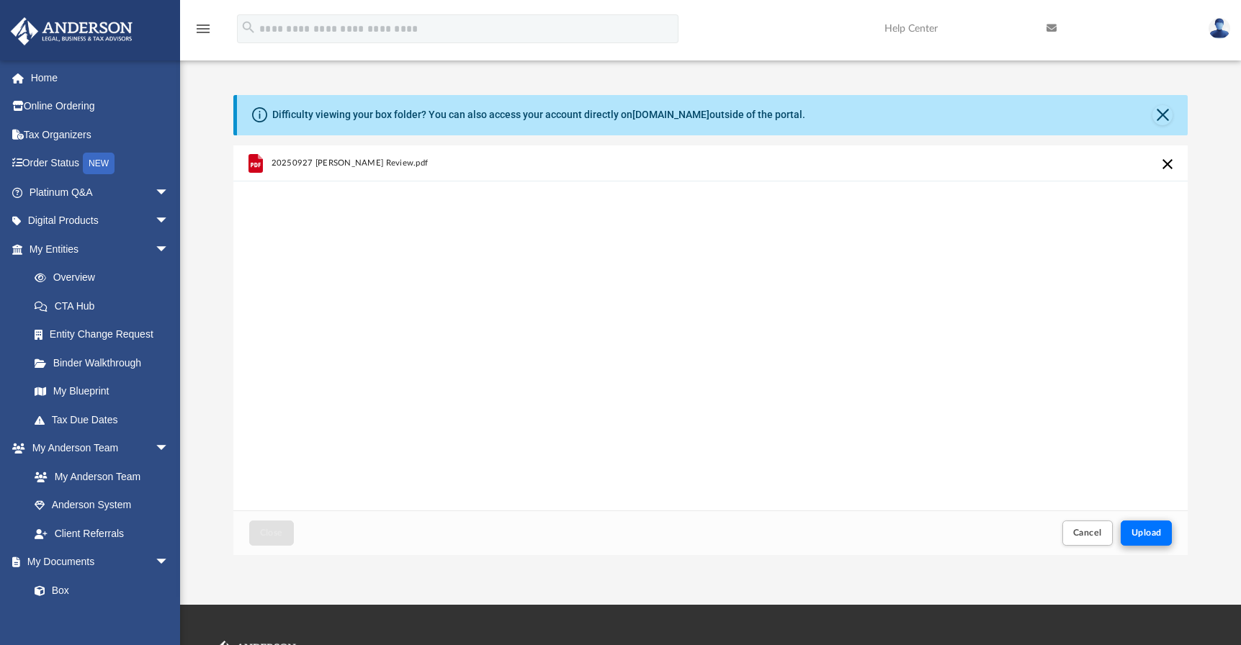
click at [1142, 530] on span "Upload" at bounding box center [1147, 533] width 30 height 9
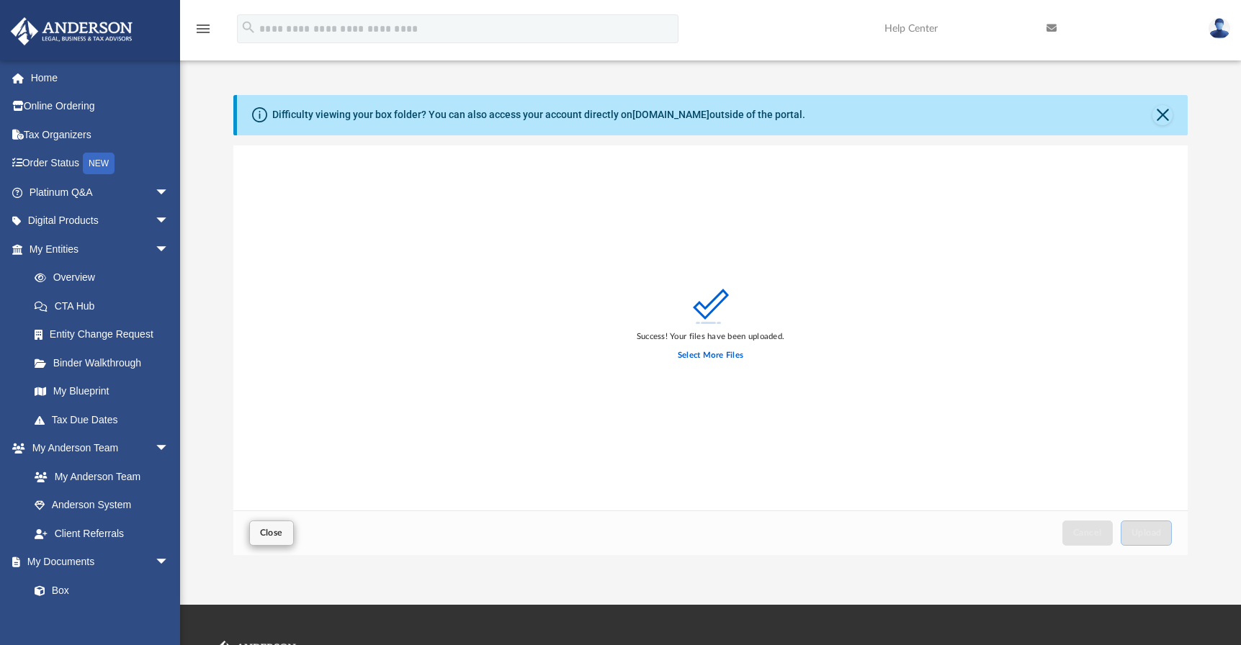
click at [270, 531] on span "Close" at bounding box center [271, 533] width 23 height 9
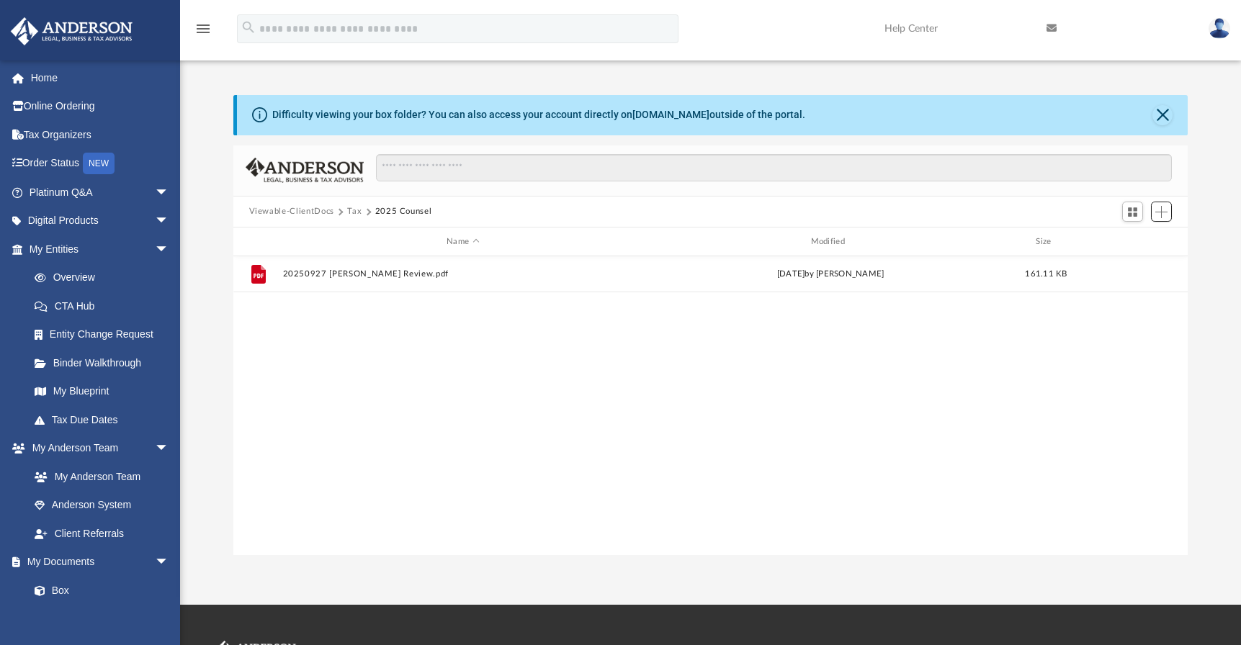
scroll to position [317, 944]
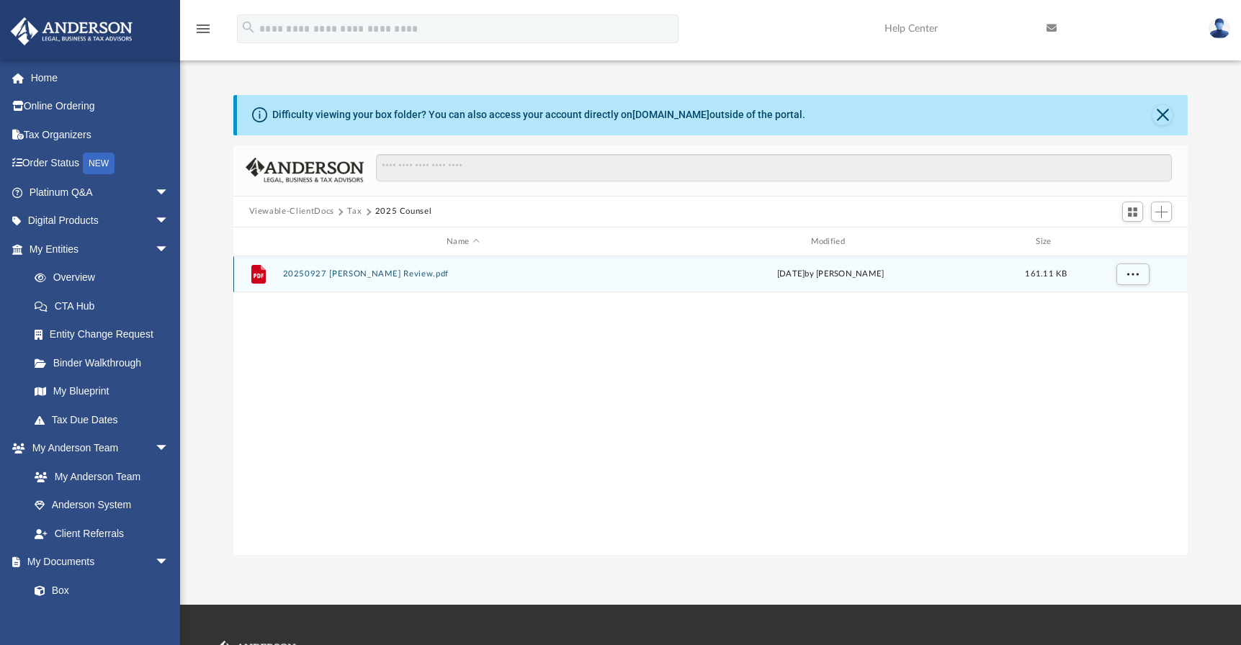
click at [393, 274] on button "20250927 Lamadrid Anderson Review.pdf" at bounding box center [462, 274] width 361 height 9
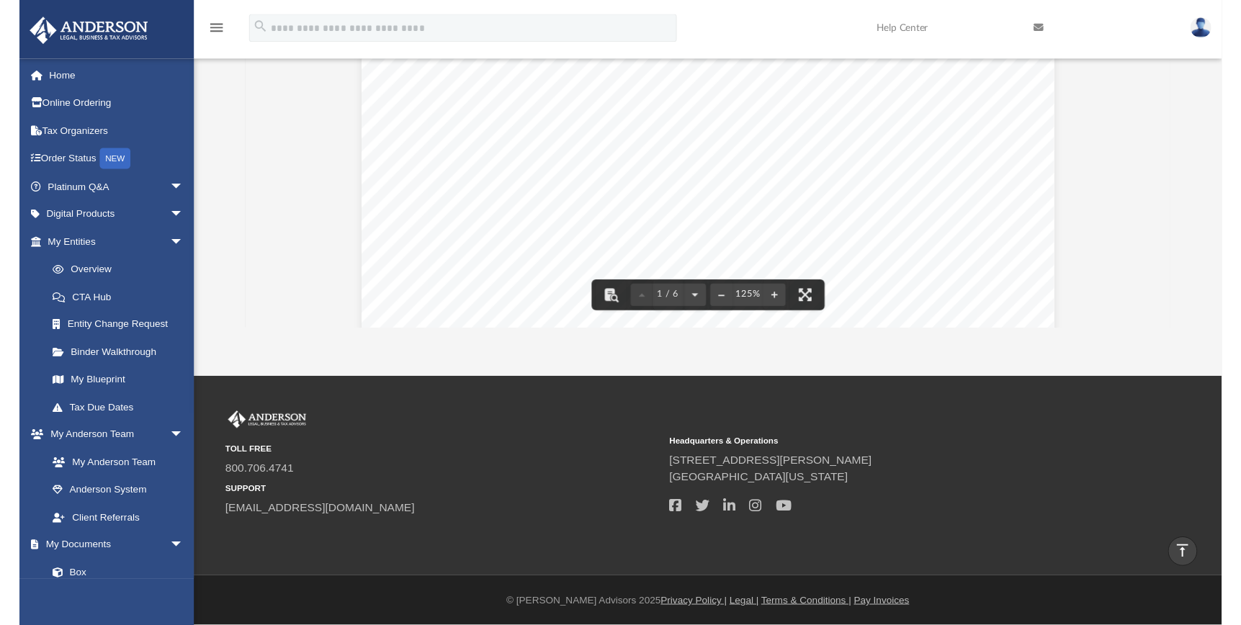
scroll to position [0, 0]
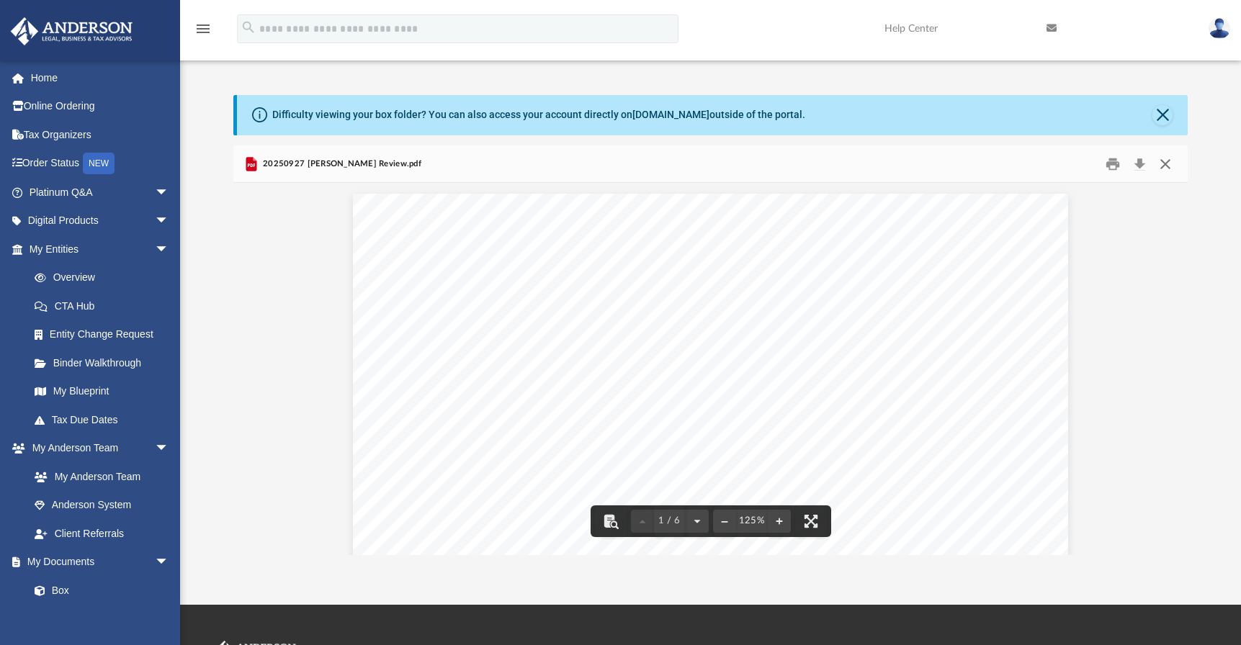
click at [1166, 162] on button "Close" at bounding box center [1166, 164] width 26 height 22
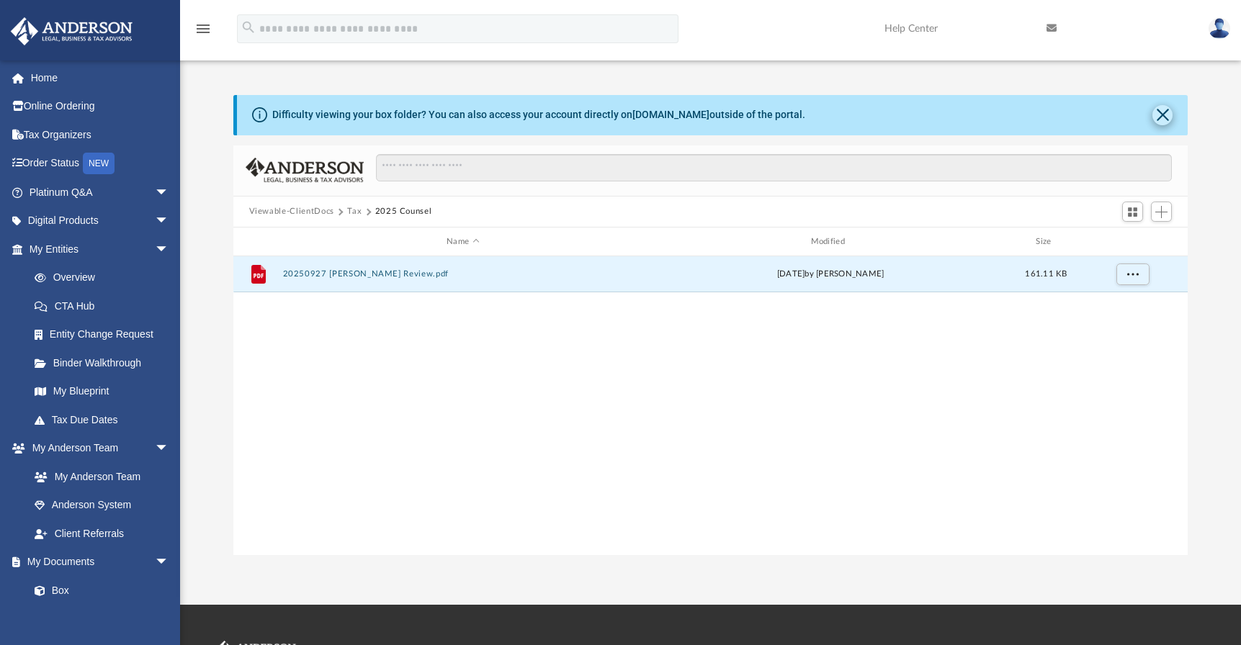
click at [1155, 115] on button "Close" at bounding box center [1163, 115] width 20 height 20
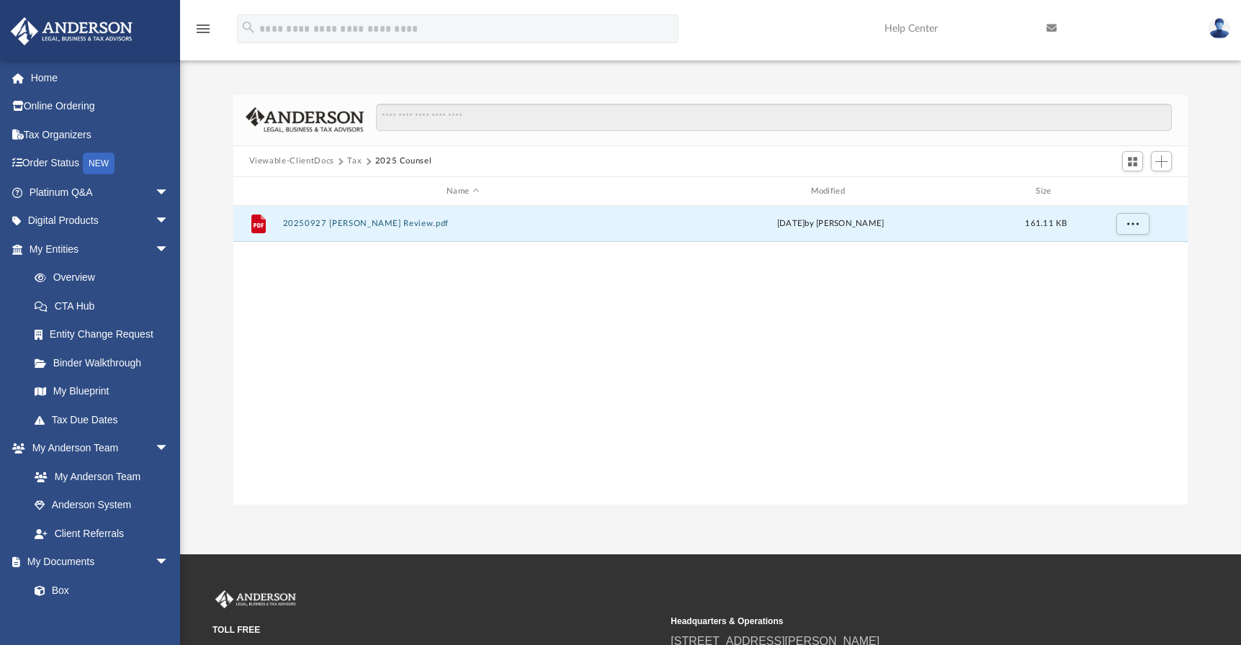
click at [1216, 30] on img at bounding box center [1220, 28] width 22 height 21
